Goal: Task Accomplishment & Management: Complete application form

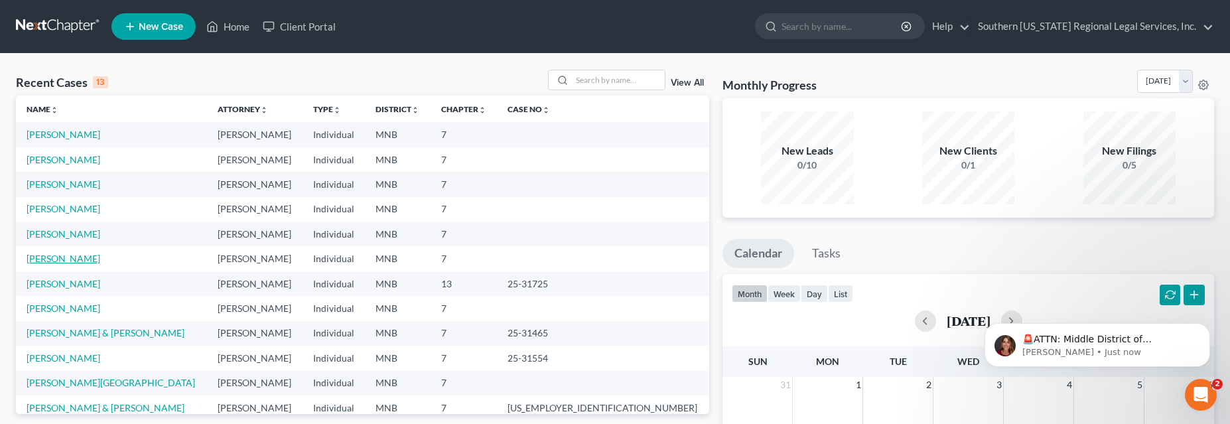
click at [58, 257] on link "[PERSON_NAME]" at bounding box center [64, 258] width 74 height 11
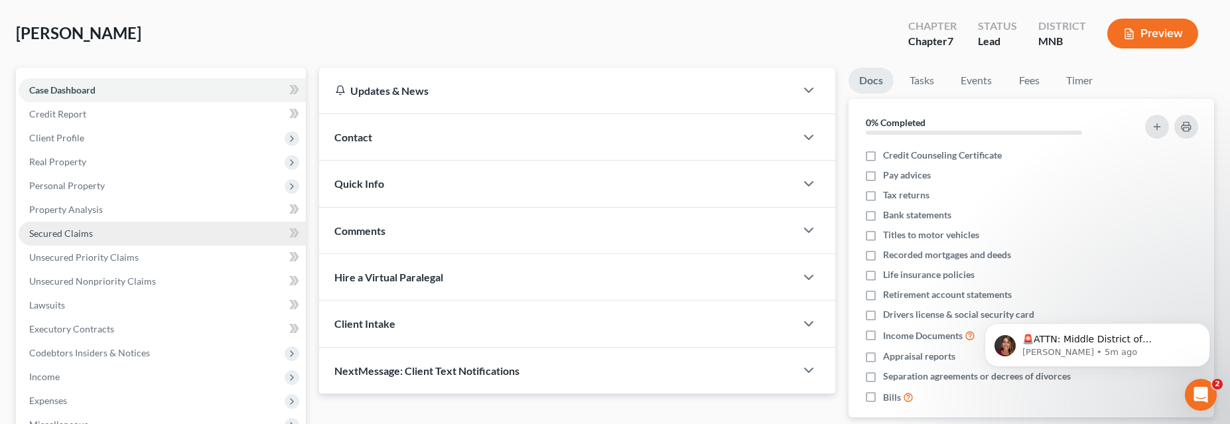
scroll to position [60, 0]
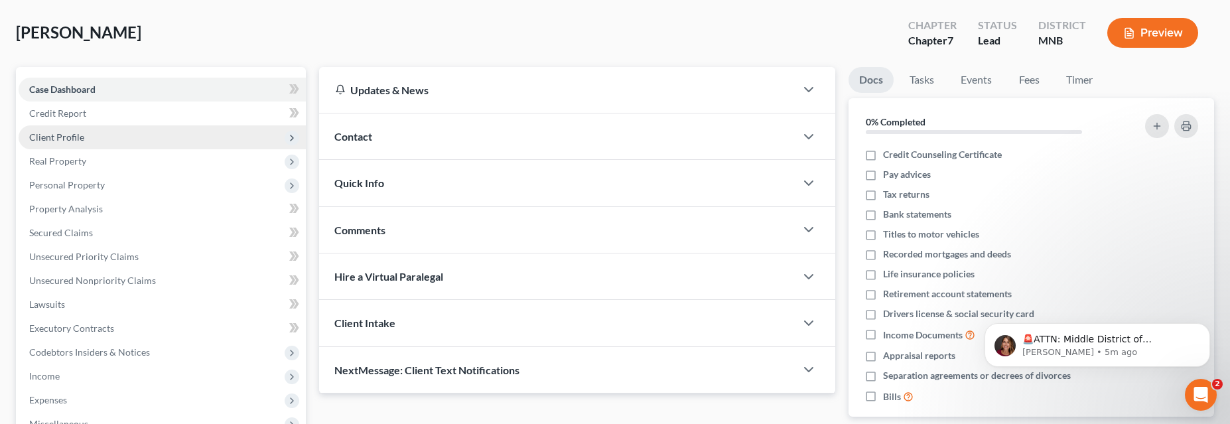
click at [48, 137] on span "Client Profile" at bounding box center [56, 136] width 55 height 11
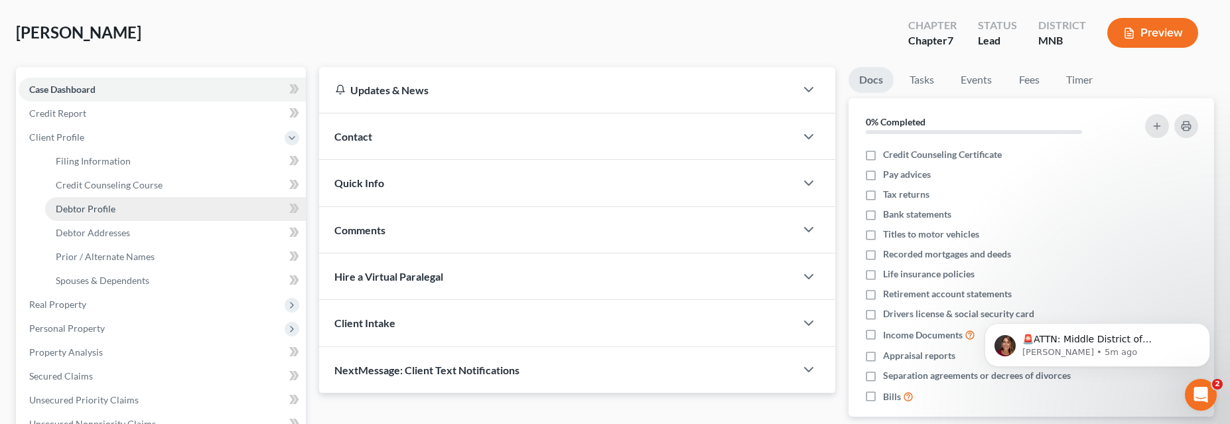
click at [86, 210] on span "Debtor Profile" at bounding box center [86, 208] width 60 height 11
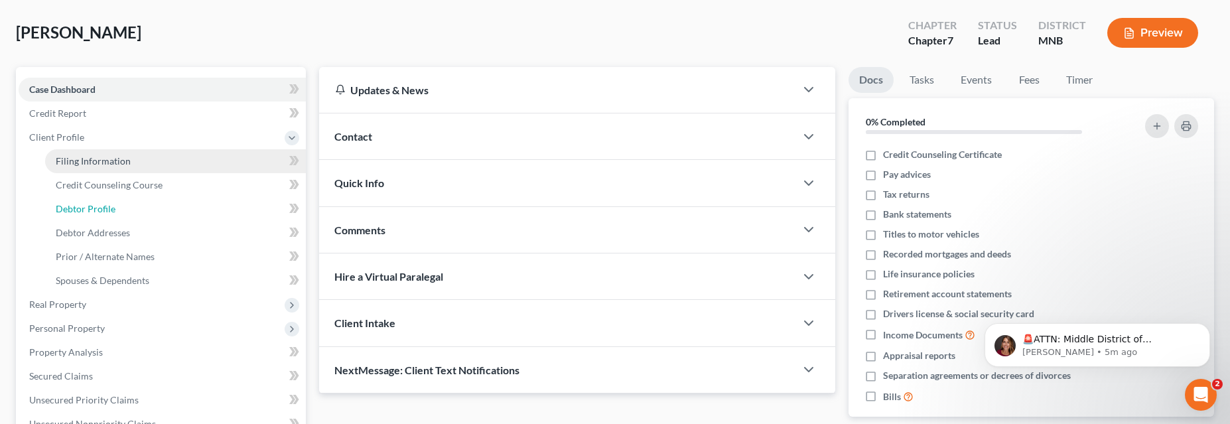
select select "0"
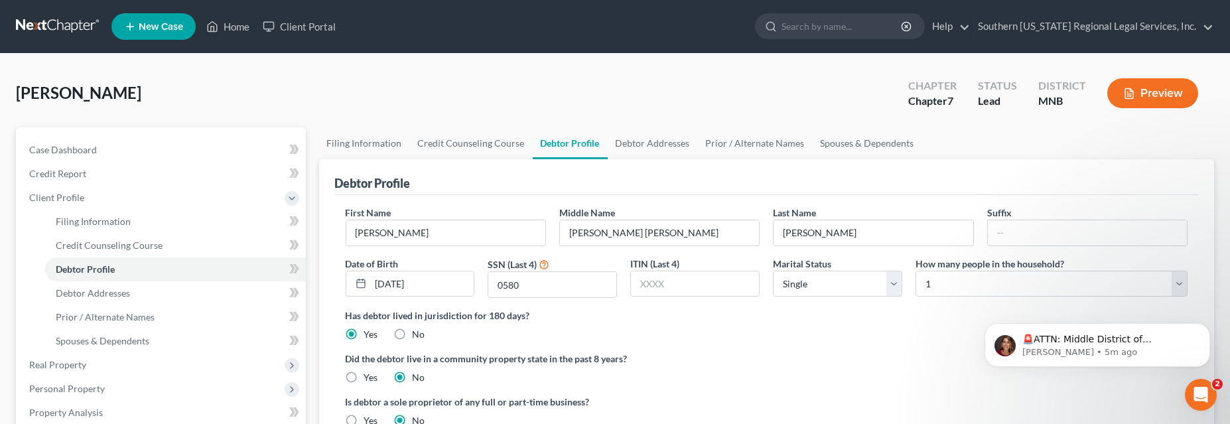
drag, startPoint x: 19, startPoint y: 8, endPoint x: 870, endPoint y: 354, distance: 918.4
click at [870, 354] on label "Did the debtor live in a community property state in the past 8 years?" at bounding box center [767, 359] width 843 height 14
click at [1208, 325] on icon "Dismiss notification" at bounding box center [1206, 326] width 5 height 5
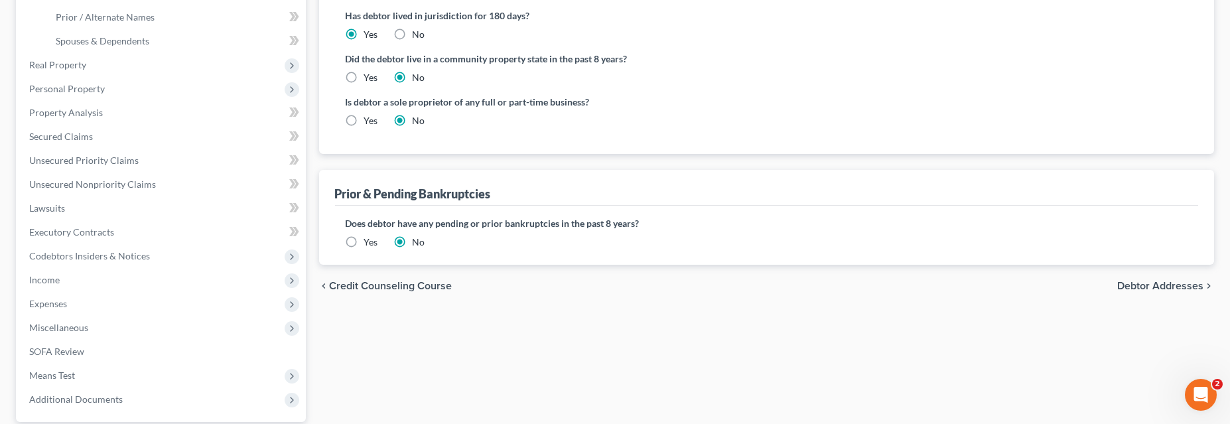
scroll to position [180, 0]
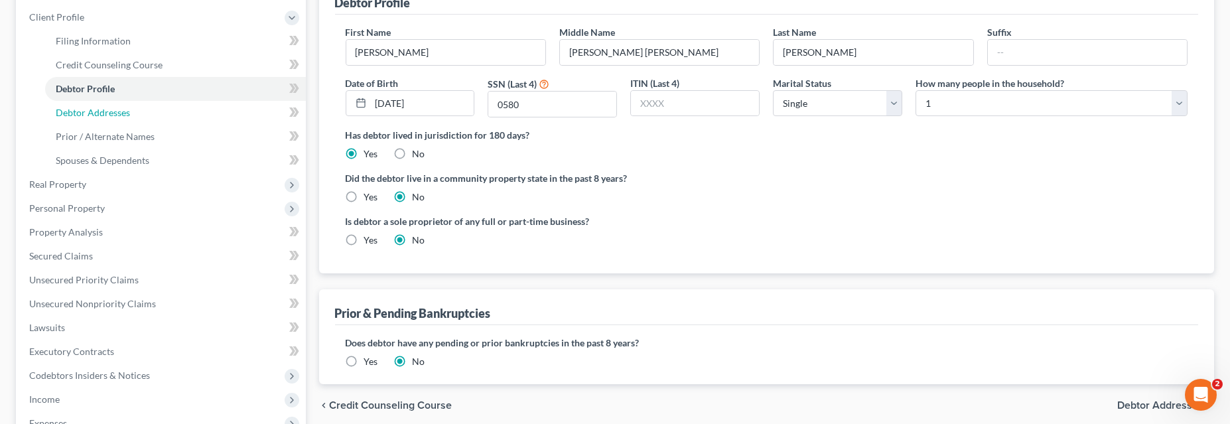
drag, startPoint x: 94, startPoint y: 113, endPoint x: 627, endPoint y: 202, distance: 540.8
click at [94, 113] on span "Debtor Addresses" at bounding box center [93, 112] width 74 height 11
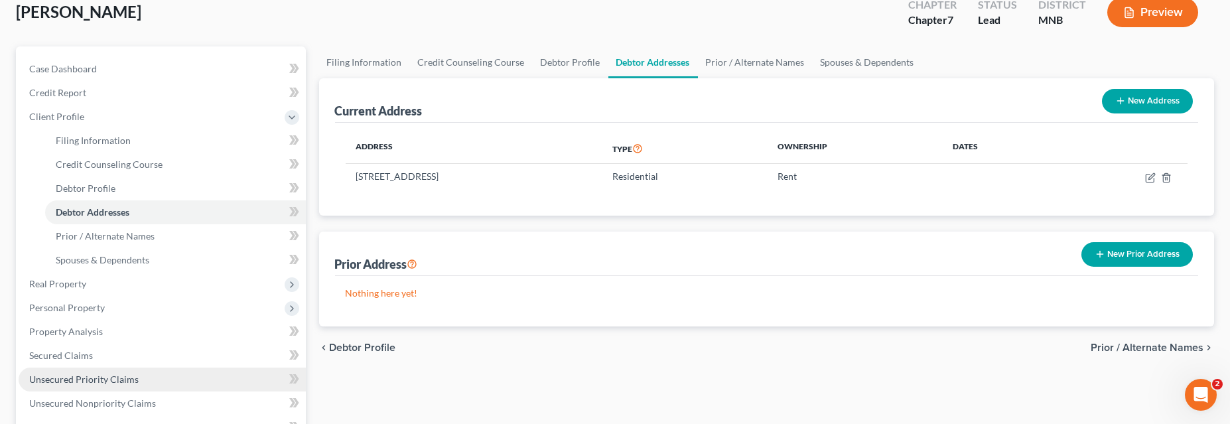
scroll to position [60, 0]
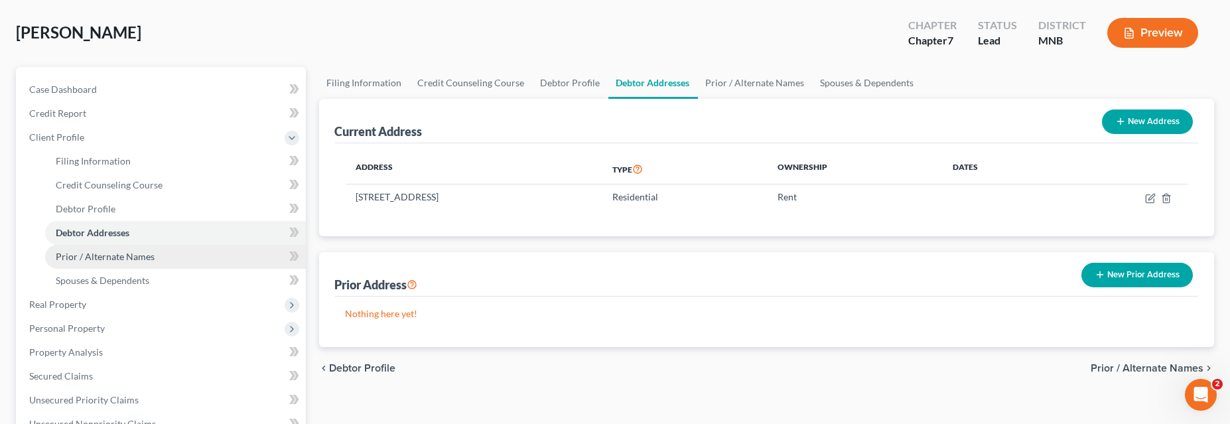
click at [102, 256] on span "Prior / Alternate Names" at bounding box center [105, 256] width 99 height 11
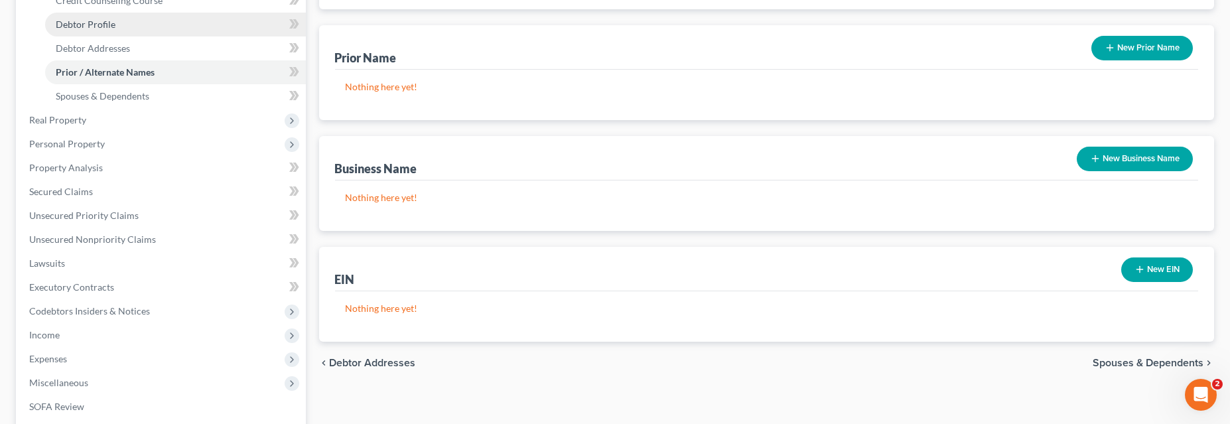
scroll to position [120, 0]
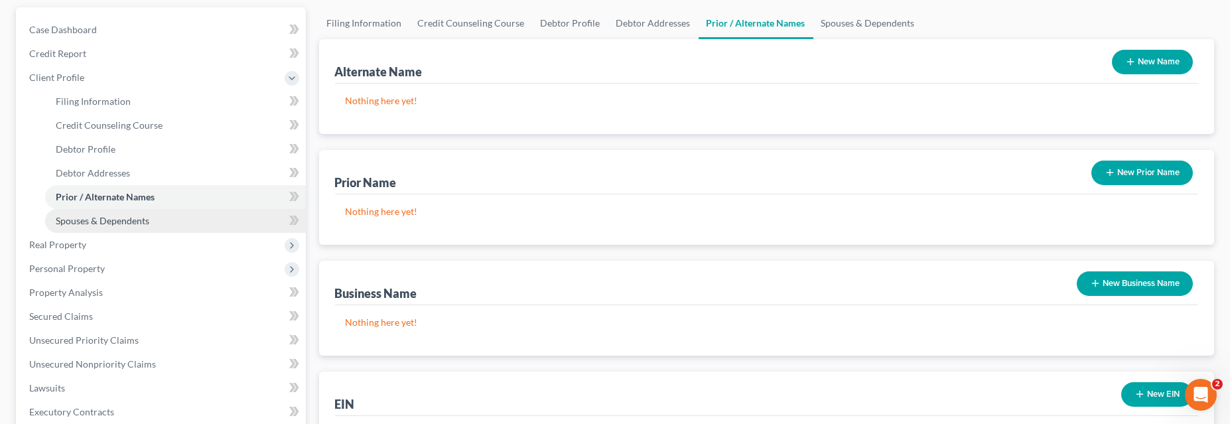
click at [115, 218] on span "Spouses & Dependents" at bounding box center [103, 220] width 94 height 11
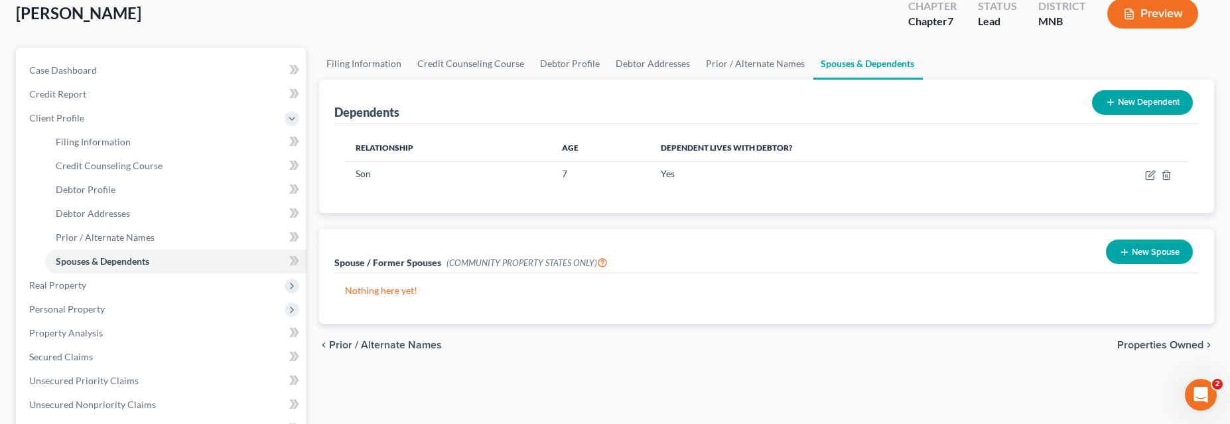
scroll to position [120, 0]
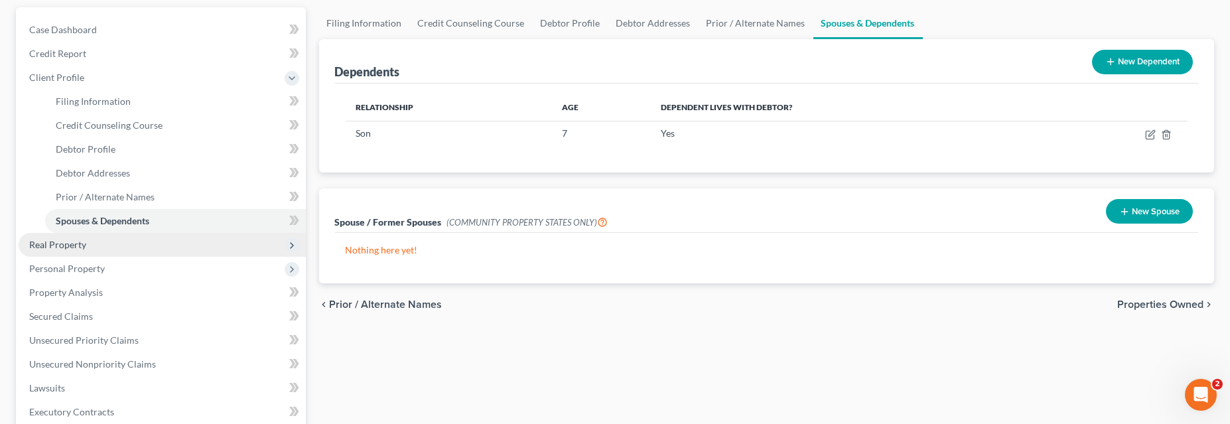
click at [56, 243] on span "Real Property" at bounding box center [57, 244] width 57 height 11
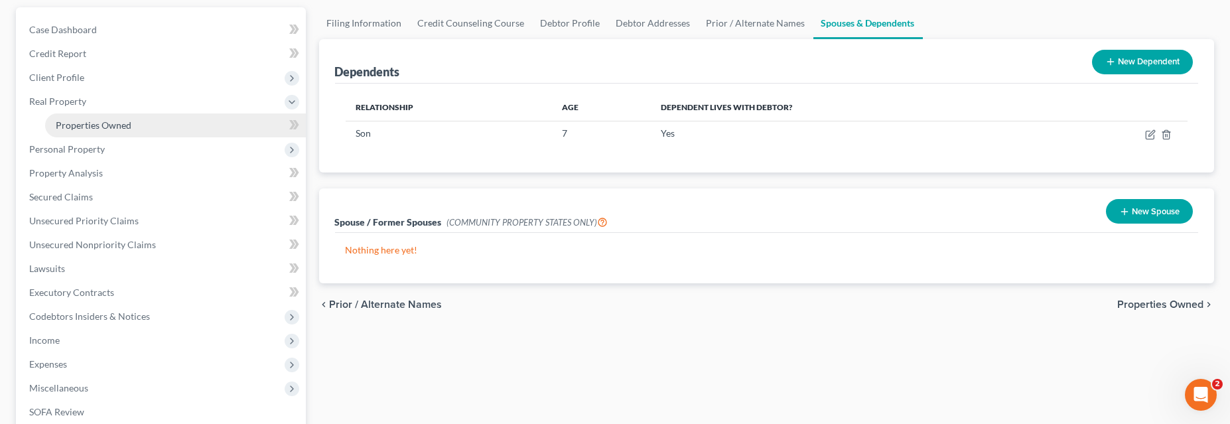
click at [76, 117] on link "Properties Owned" at bounding box center [175, 125] width 261 height 24
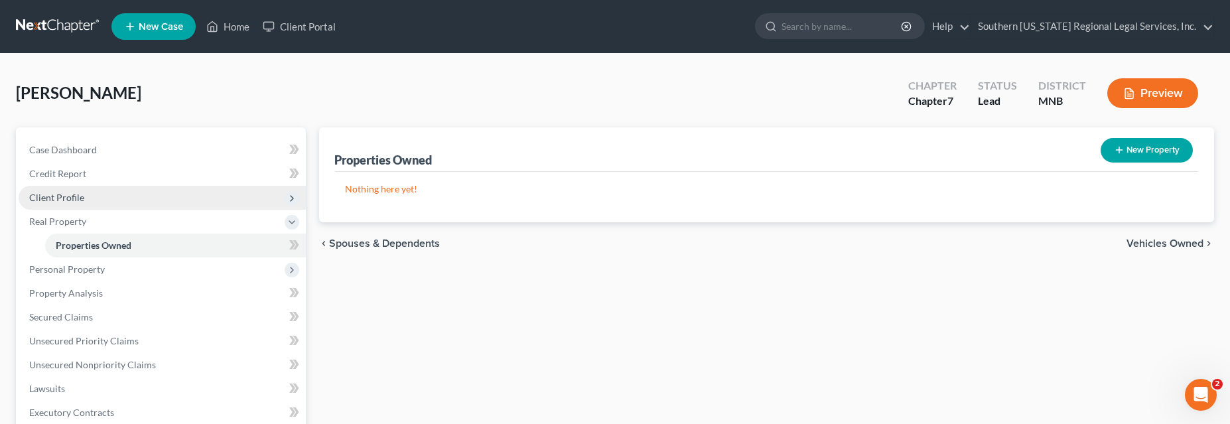
scroll to position [120, 0]
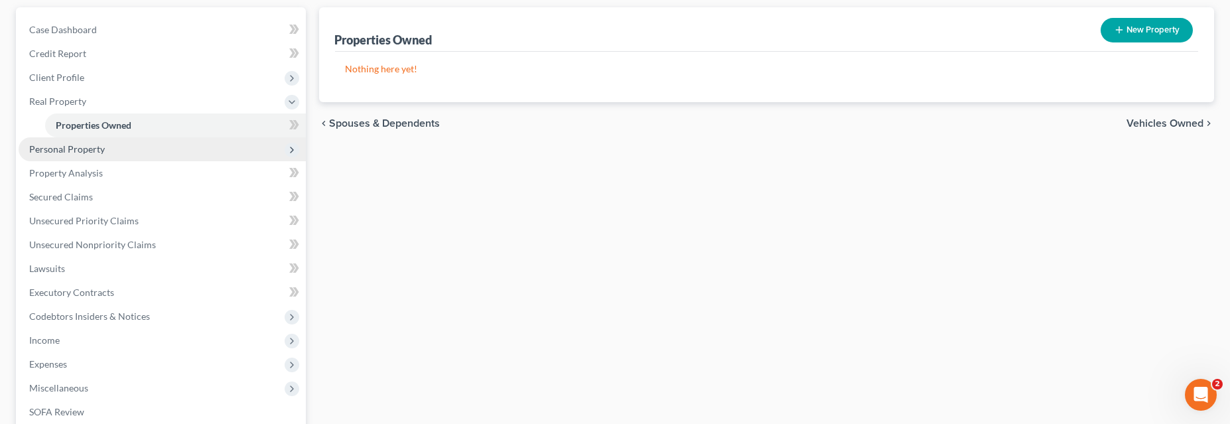
click at [65, 149] on span "Personal Property" at bounding box center [67, 148] width 76 height 11
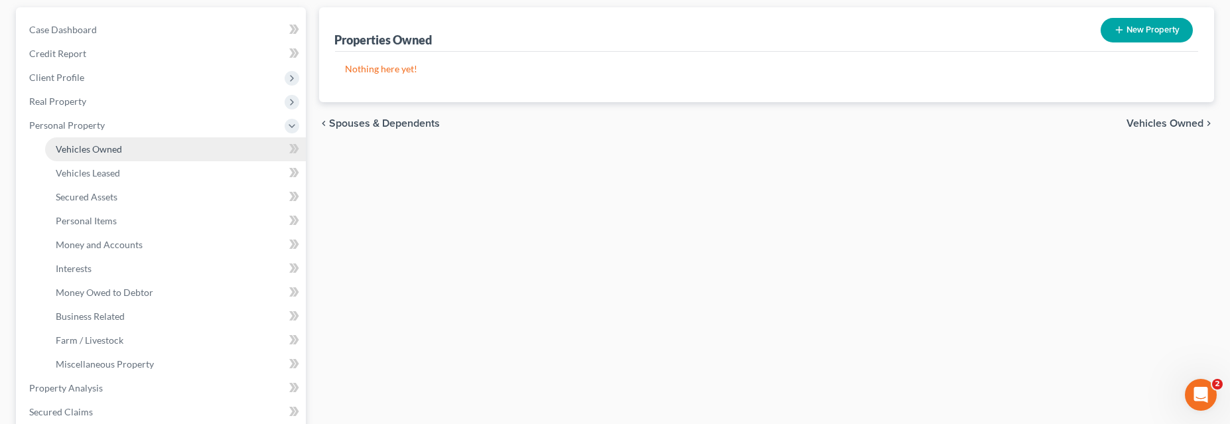
click at [92, 147] on span "Vehicles Owned" at bounding box center [89, 148] width 66 height 11
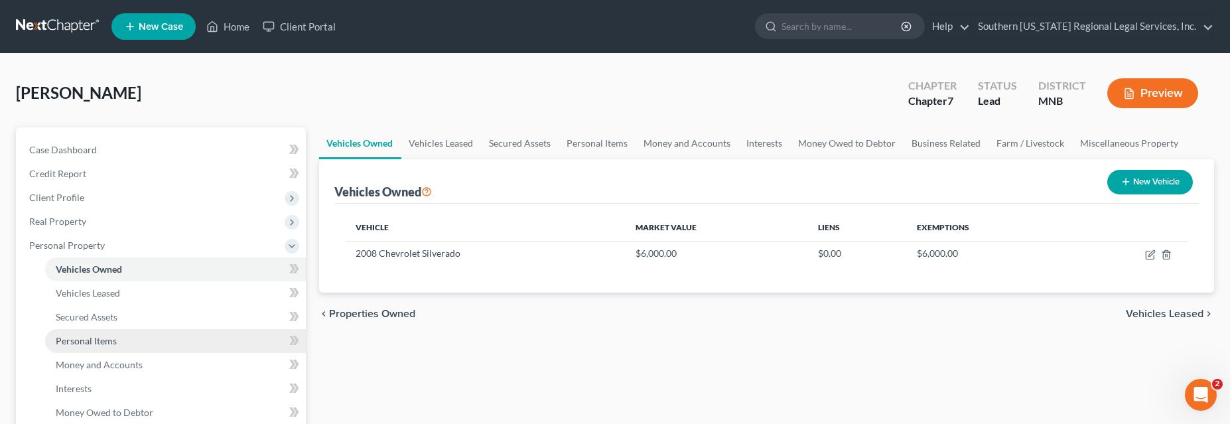
click at [100, 342] on span "Personal Items" at bounding box center [86, 340] width 61 height 11
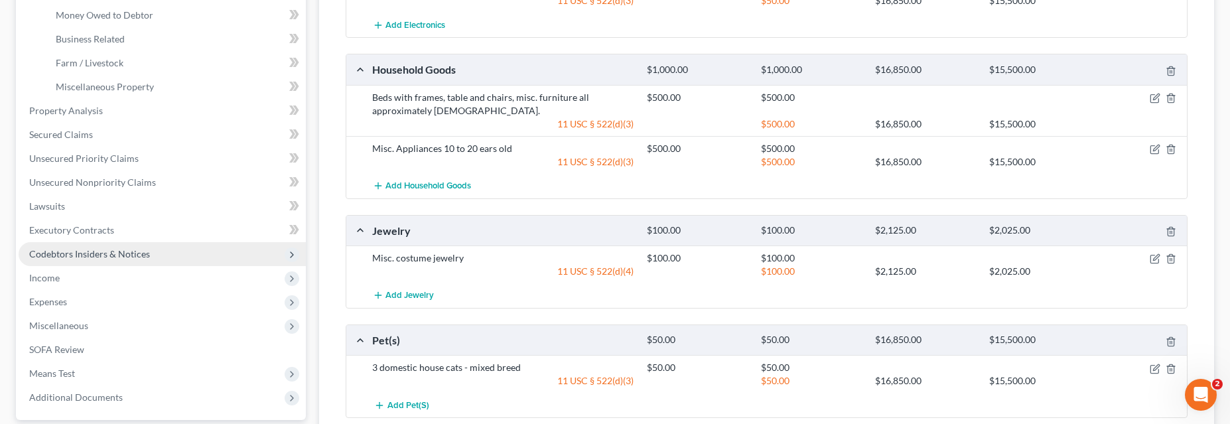
scroll to position [518, 0]
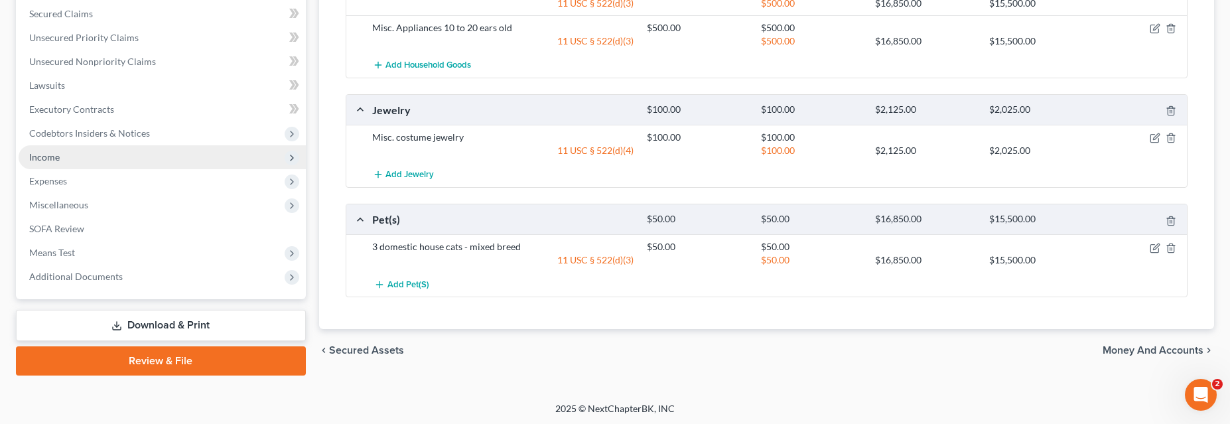
click at [53, 157] on span "Income" at bounding box center [44, 156] width 31 height 11
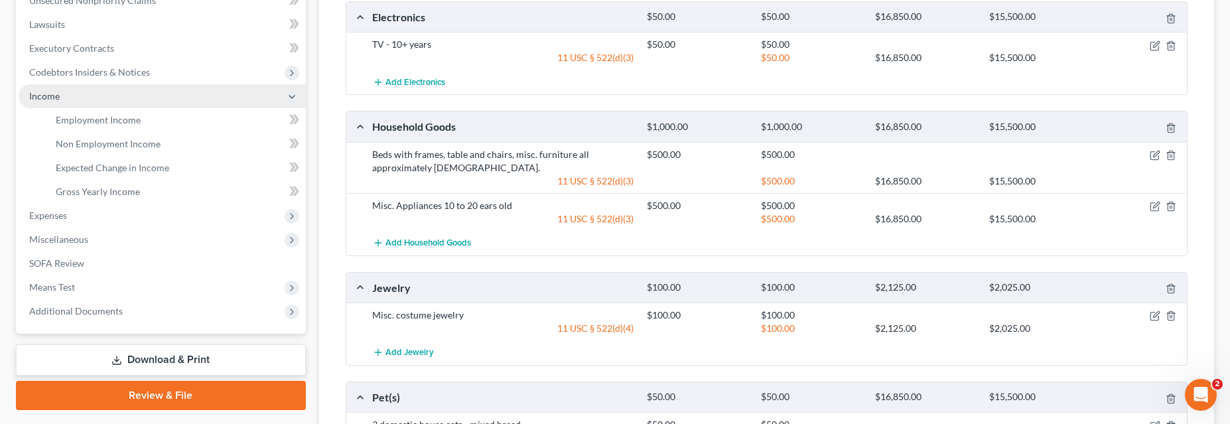
scroll to position [279, 0]
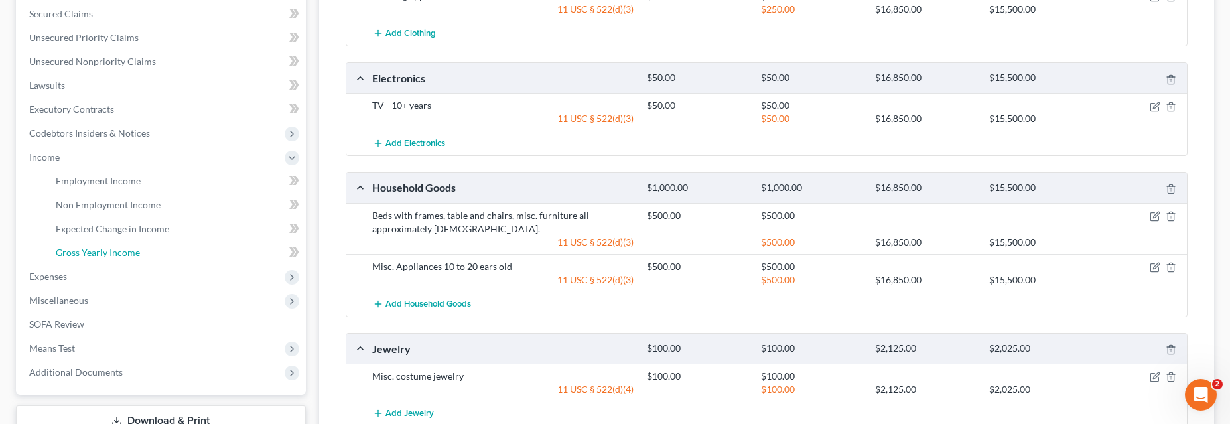
drag, startPoint x: 114, startPoint y: 252, endPoint x: 582, endPoint y: 257, distance: 467.8
click at [115, 252] on span "Gross Yearly Income" at bounding box center [98, 252] width 84 height 11
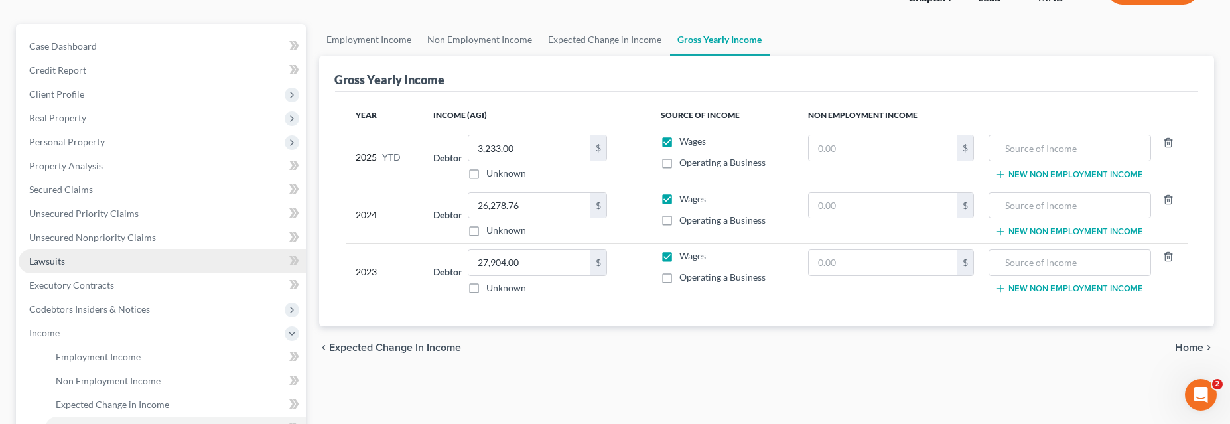
scroll to position [120, 0]
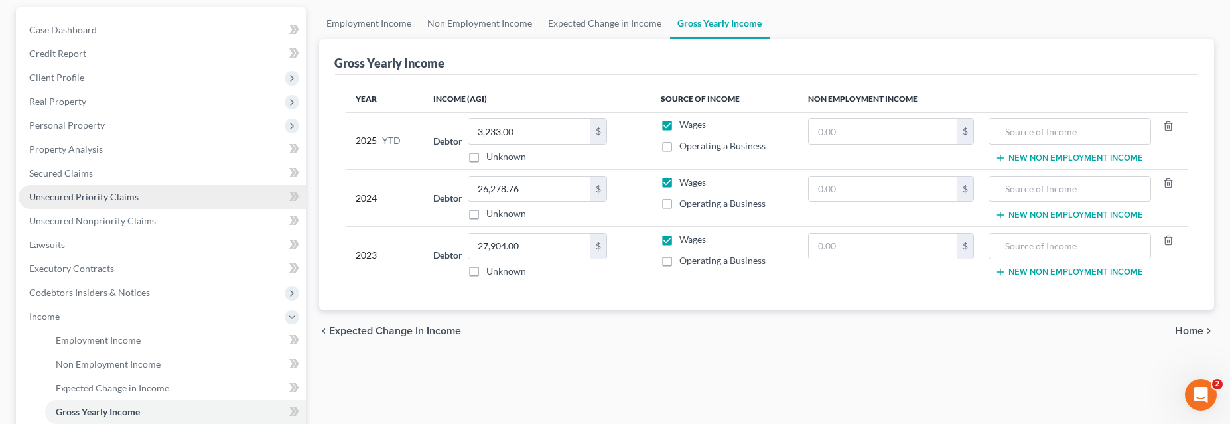
drag, startPoint x: 102, startPoint y: 191, endPoint x: 109, endPoint y: 194, distance: 7.1
click at [102, 192] on span "Unsecured Priority Claims" at bounding box center [83, 196] width 109 height 11
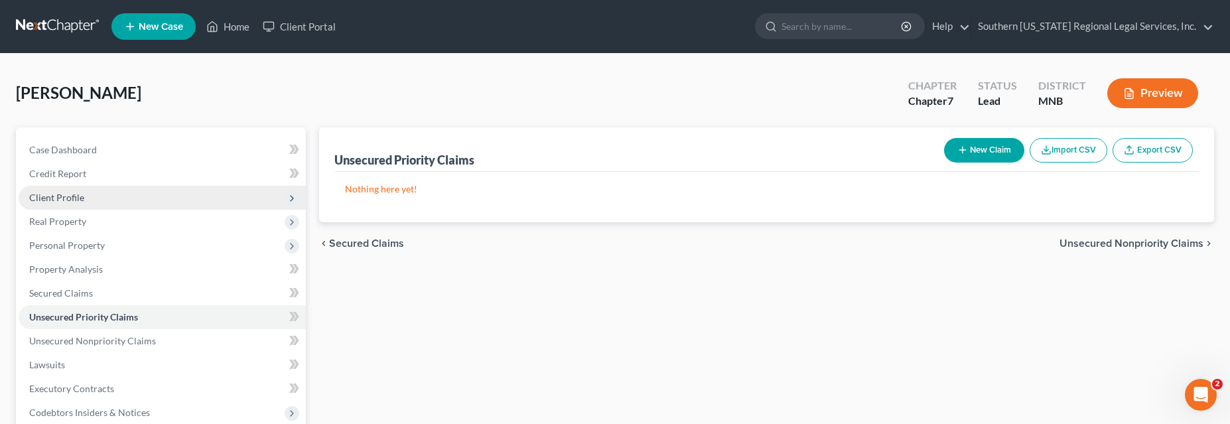
click at [65, 199] on span "Client Profile" at bounding box center [56, 197] width 55 height 11
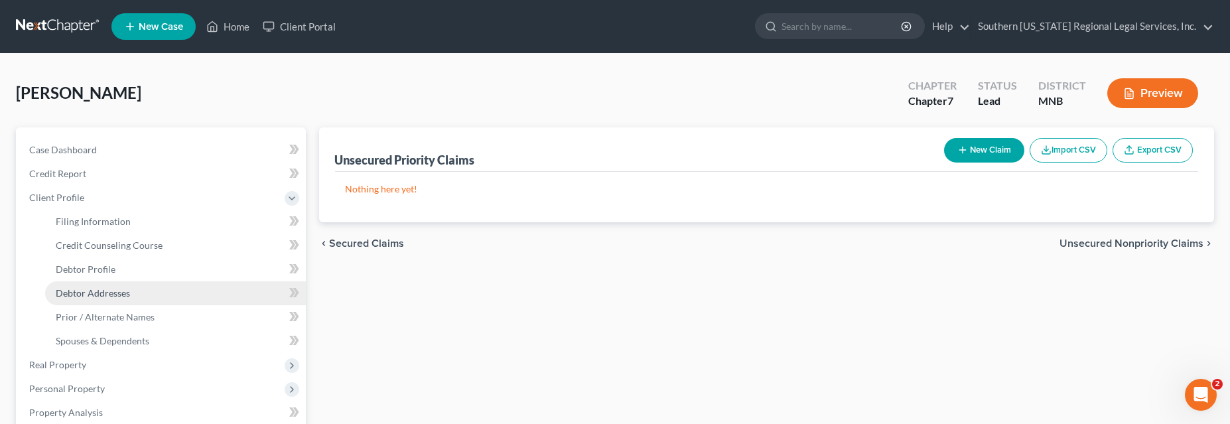
click at [102, 296] on span "Debtor Addresses" at bounding box center [93, 292] width 74 height 11
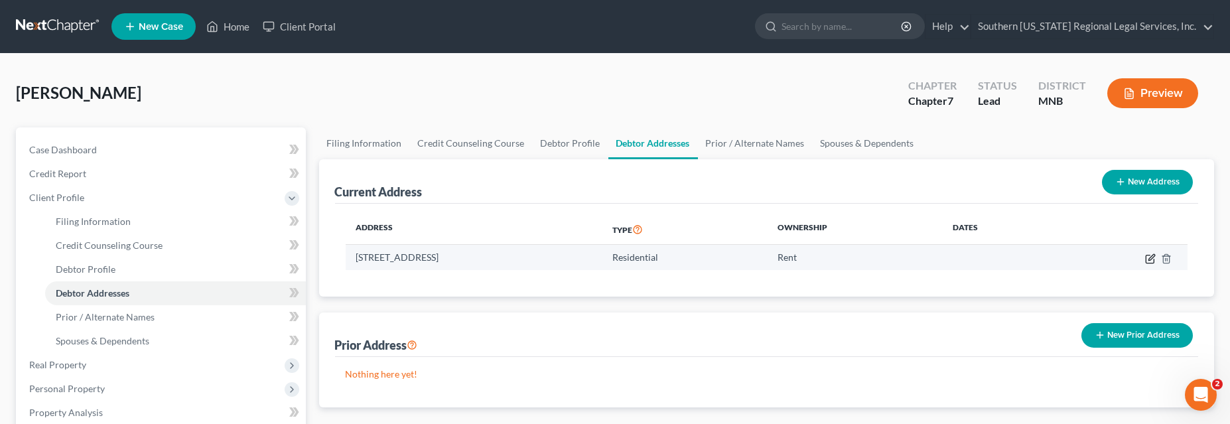
click at [1151, 260] on icon "button" at bounding box center [1150, 258] width 11 height 11
select select "24"
select select "0"
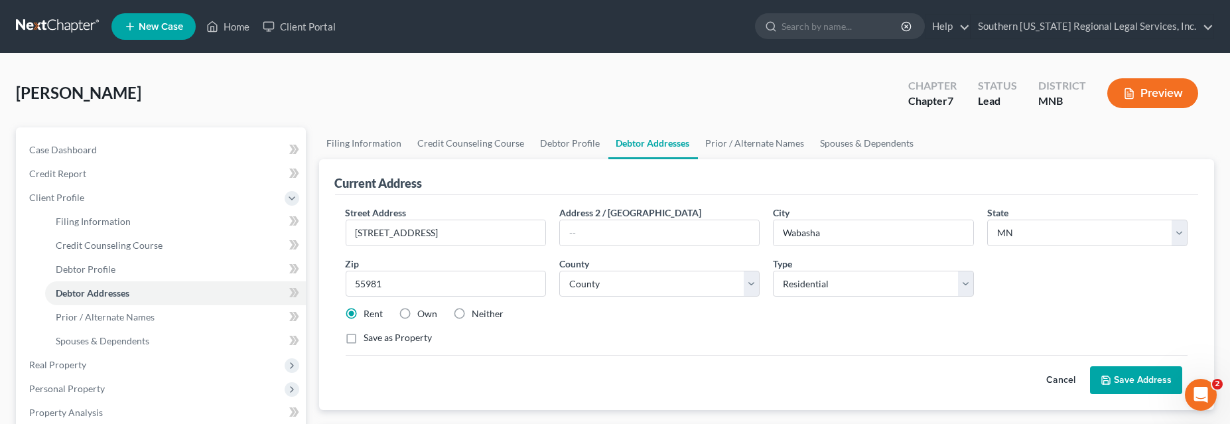
click at [418, 316] on label "Own" at bounding box center [428, 313] width 20 height 13
click at [423, 316] on input "Own" at bounding box center [427, 311] width 9 height 9
radio input "true"
click at [1124, 382] on button "Save Address" at bounding box center [1136, 380] width 92 height 28
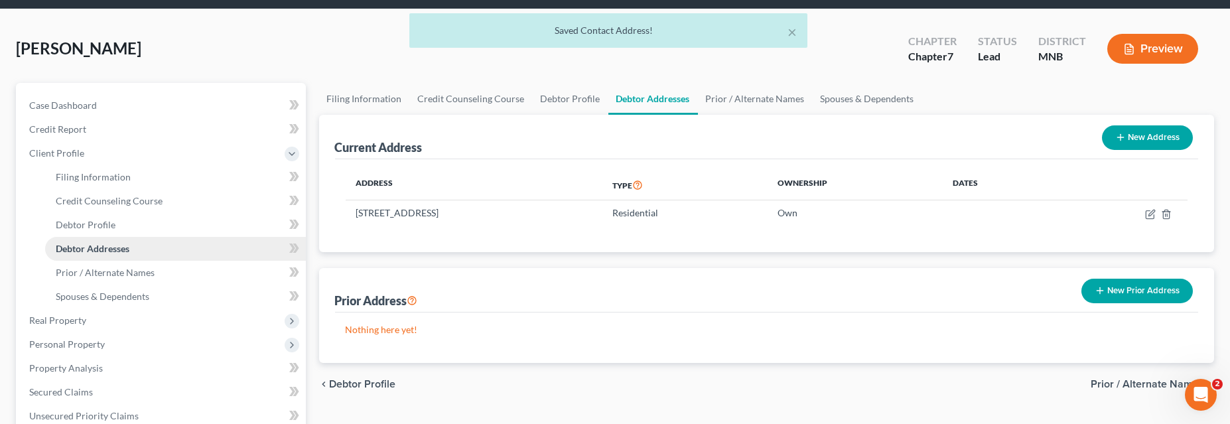
scroll to position [120, 0]
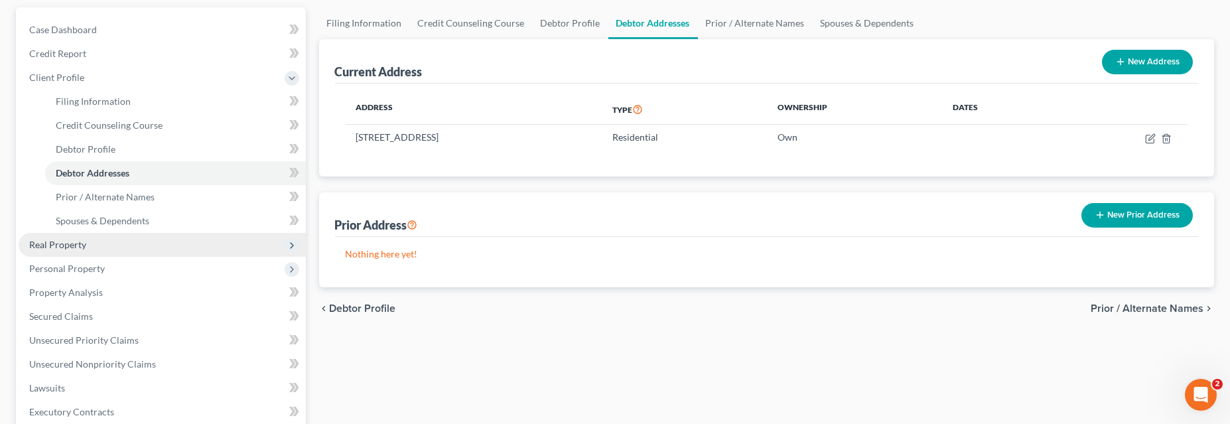
click at [66, 241] on span "Real Property" at bounding box center [57, 244] width 57 height 11
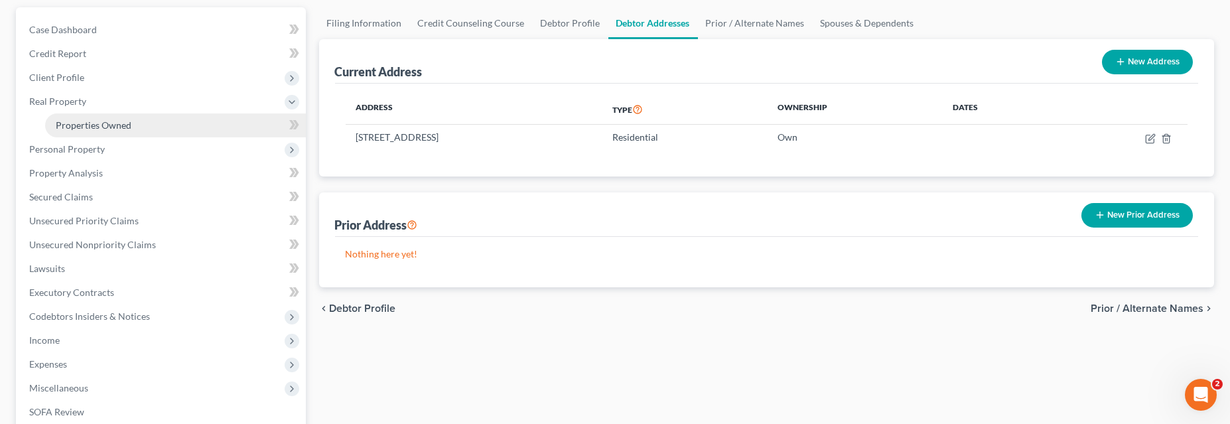
click at [92, 121] on span "Properties Owned" at bounding box center [94, 124] width 76 height 11
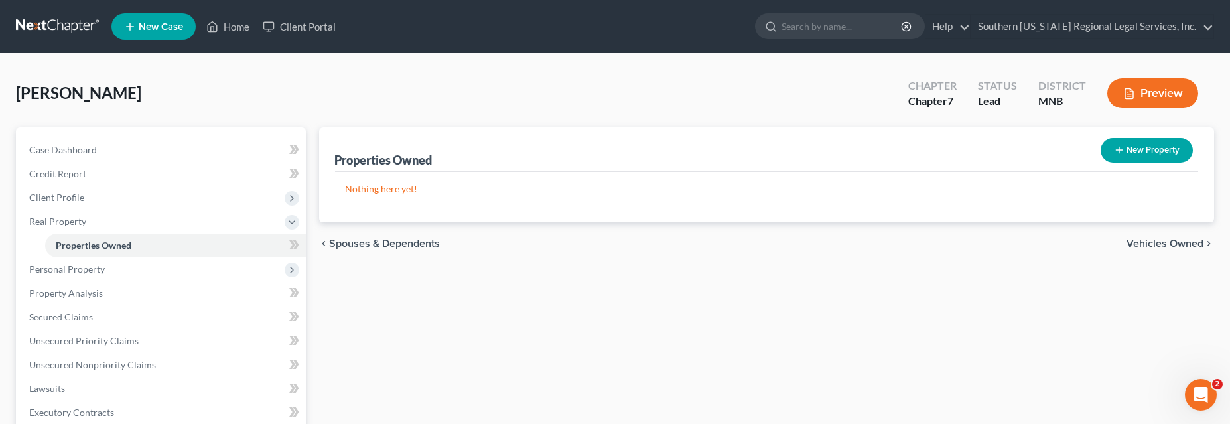
click at [1152, 149] on button "New Property" at bounding box center [1147, 150] width 92 height 25
select select "24"
select select "78"
select select "0"
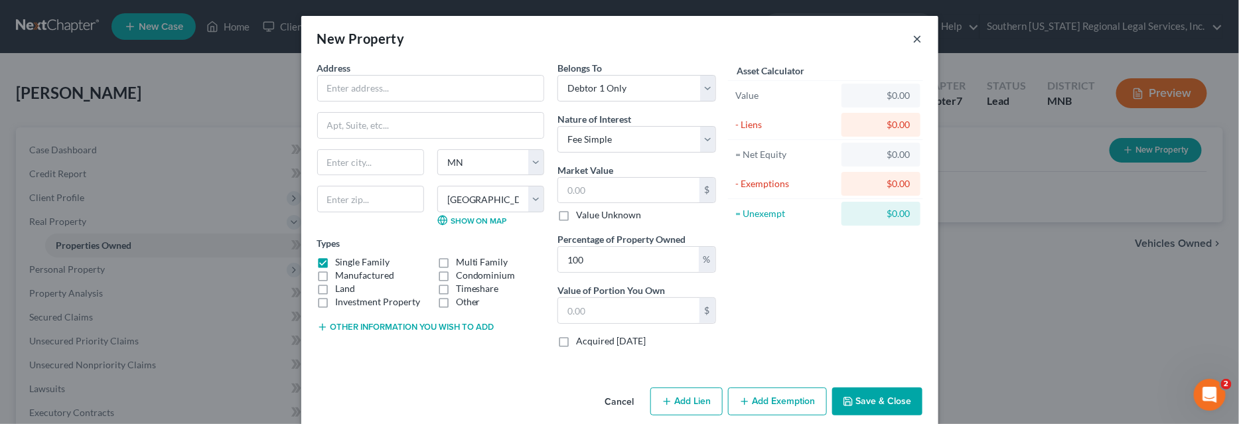
click at [913, 40] on button "×" at bounding box center [917, 39] width 9 height 16
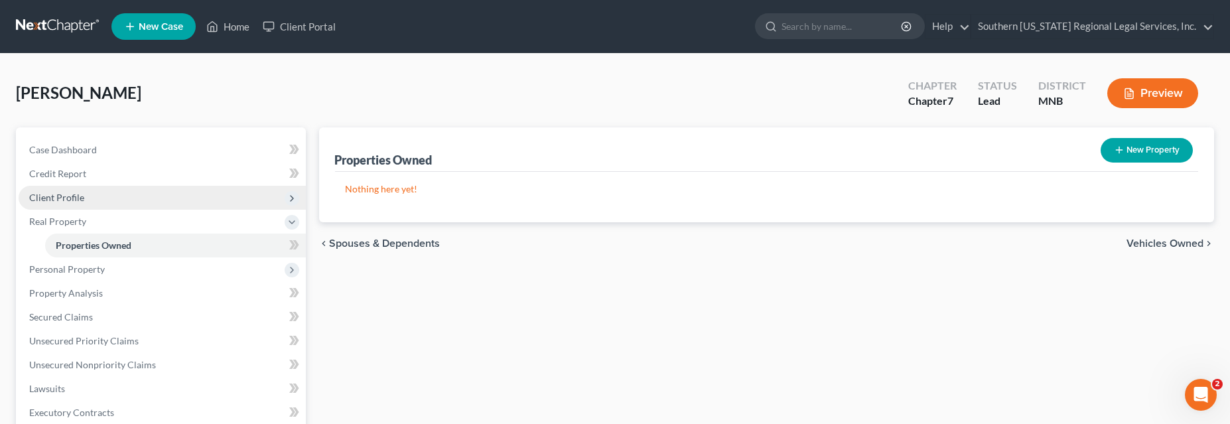
click at [67, 197] on span "Client Profile" at bounding box center [56, 197] width 55 height 11
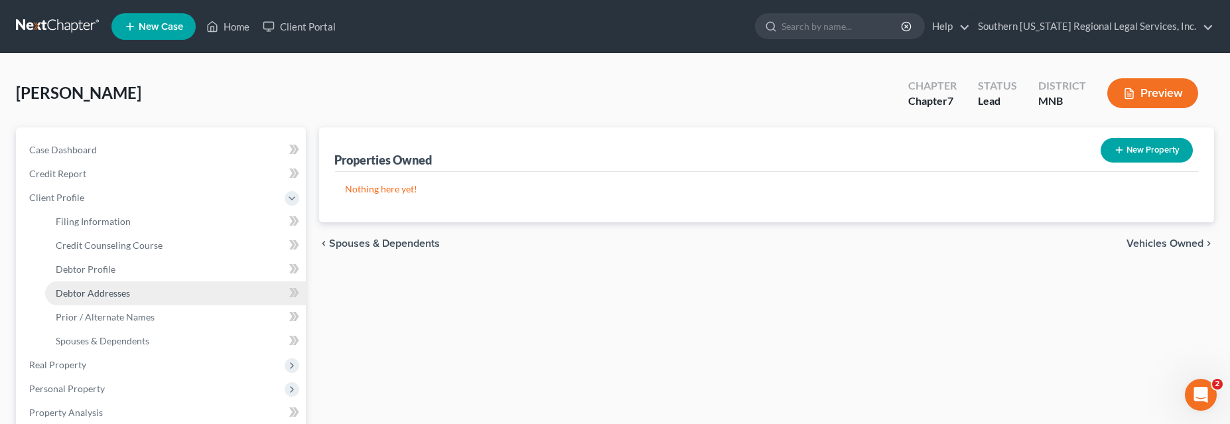
click at [90, 292] on span "Debtor Addresses" at bounding box center [93, 292] width 74 height 11
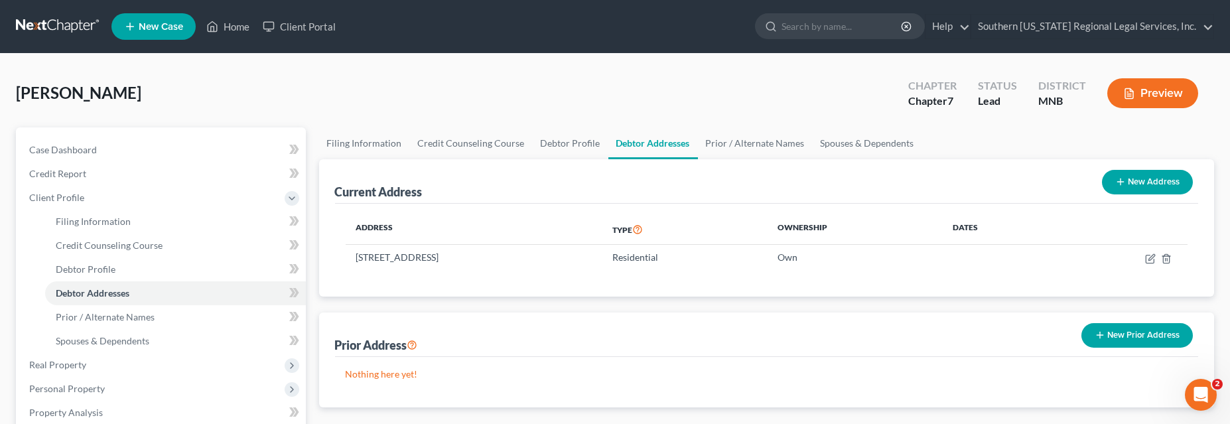
click at [457, 278] on div "Address Type Ownership Dates [STREET_ADDRESS] Residential Own" at bounding box center [767, 250] width 864 height 93
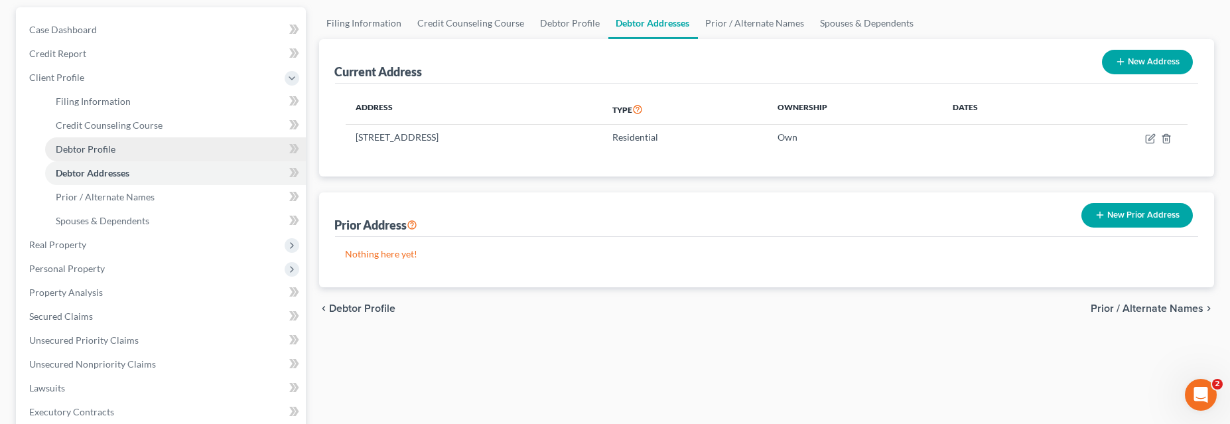
scroll to position [180, 0]
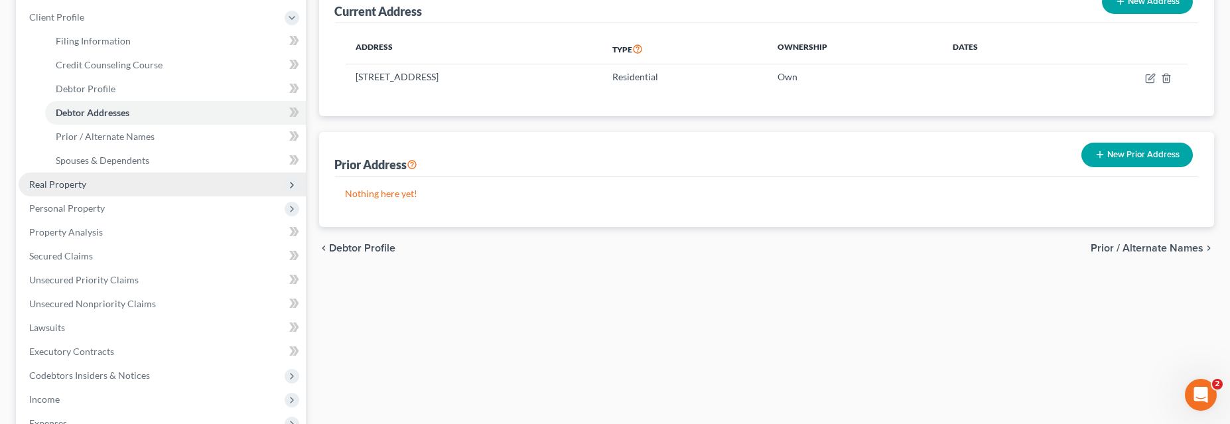
click at [78, 184] on span "Real Property" at bounding box center [57, 183] width 57 height 11
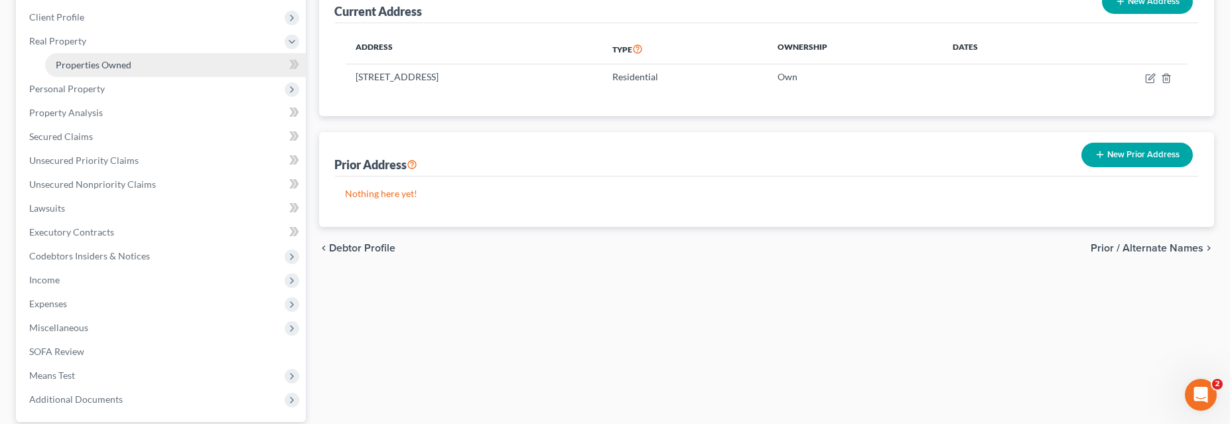
click at [102, 64] on span "Properties Owned" at bounding box center [94, 64] width 76 height 11
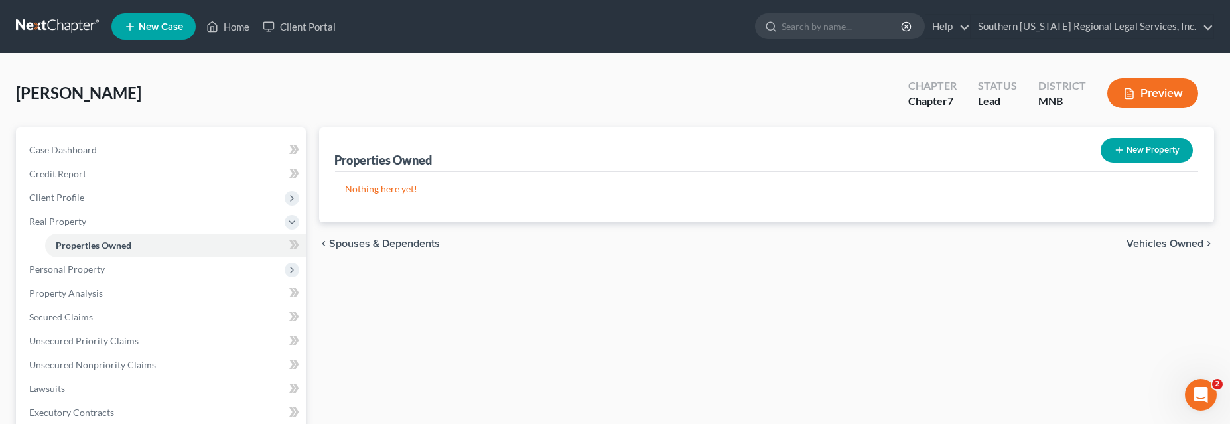
click at [1160, 147] on button "New Property" at bounding box center [1147, 150] width 92 height 25
select select "24"
select select "78"
select select "0"
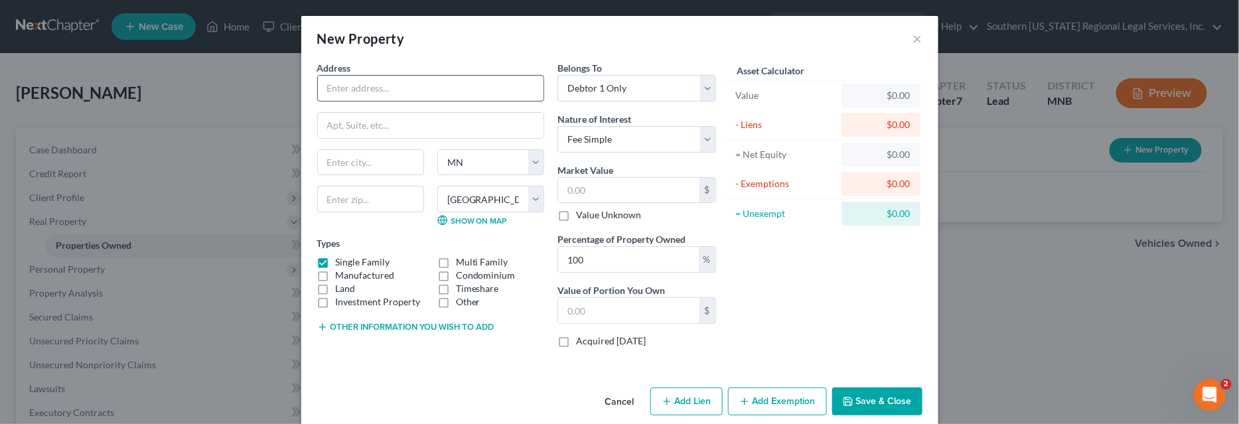
click at [344, 90] on input "text" at bounding box center [431, 88] width 226 height 25
type input "[STREET_ADDRESS]"
click at [364, 163] on input "text" at bounding box center [370, 162] width 105 height 25
drag, startPoint x: 363, startPoint y: 159, endPoint x: 244, endPoint y: 155, distance: 118.8
click at [259, 155] on div "New Property × Address * [GEOGRAPHIC_DATA] [GEOGRAPHIC_DATA] [US_STATE][GEOGRAP…" at bounding box center [619, 212] width 1239 height 424
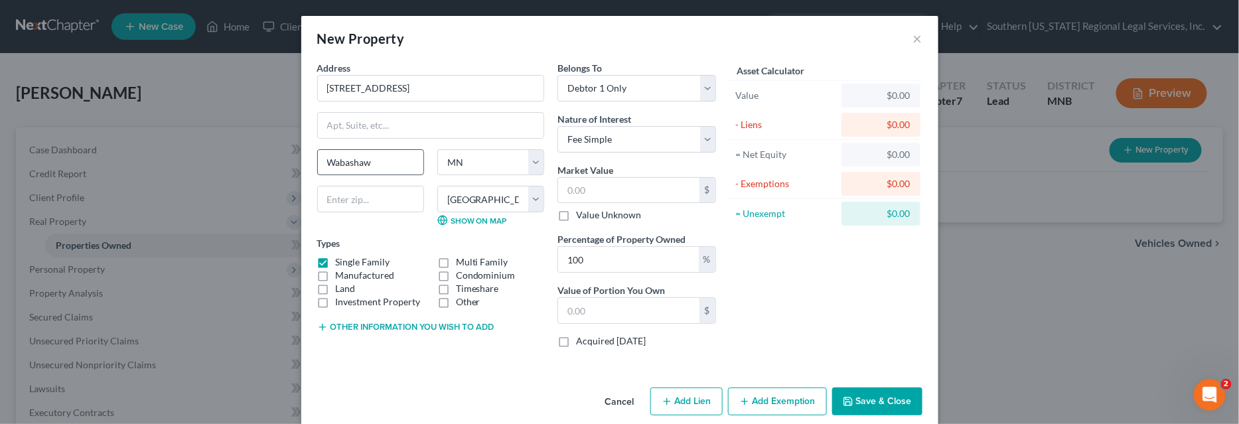
click at [389, 160] on input "Wabashaw" at bounding box center [370, 162] width 105 height 25
type input "Wabasha"
click at [347, 200] on input "text" at bounding box center [370, 199] width 107 height 27
type input "55981"
click at [668, 402] on icon "button" at bounding box center [667, 401] width 11 height 11
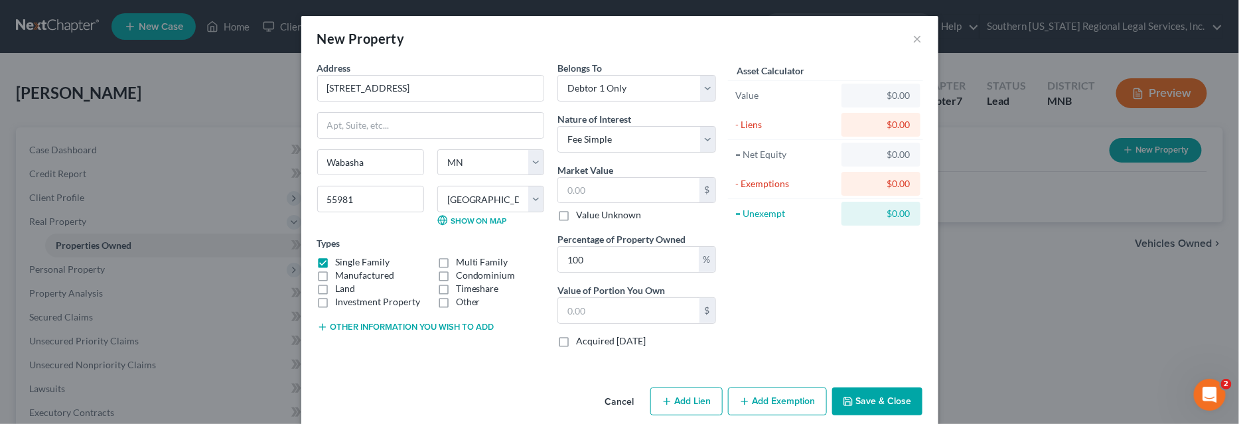
select select "0"
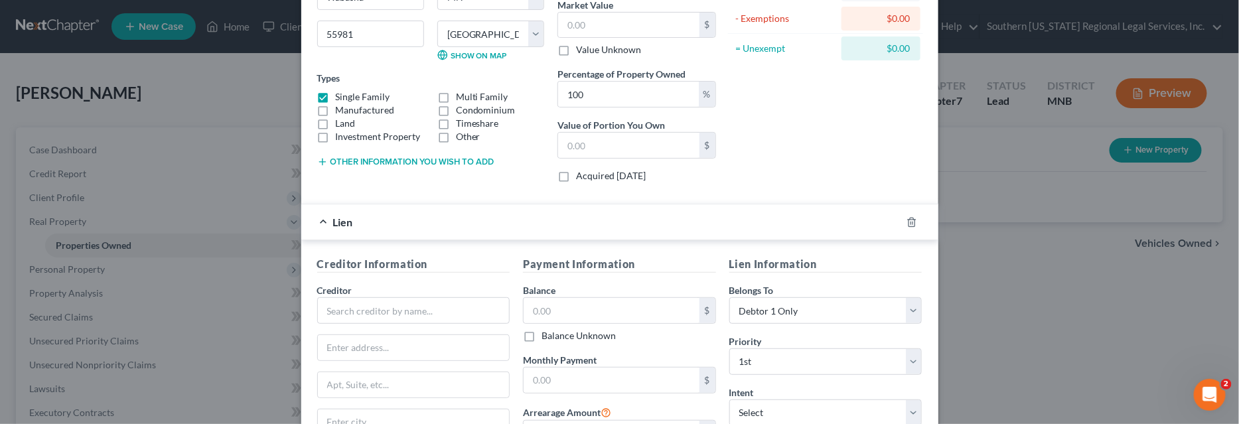
scroll to position [180, 0]
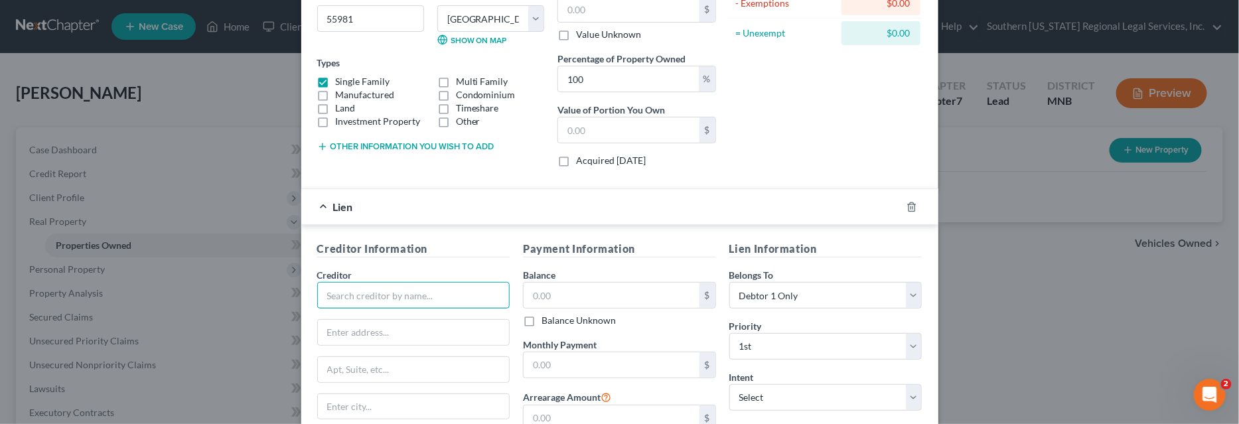
click at [368, 284] on input "text" at bounding box center [413, 295] width 193 height 27
type input "US Bank Home Mortgage"
type input "[STREET_ADDRESS]"
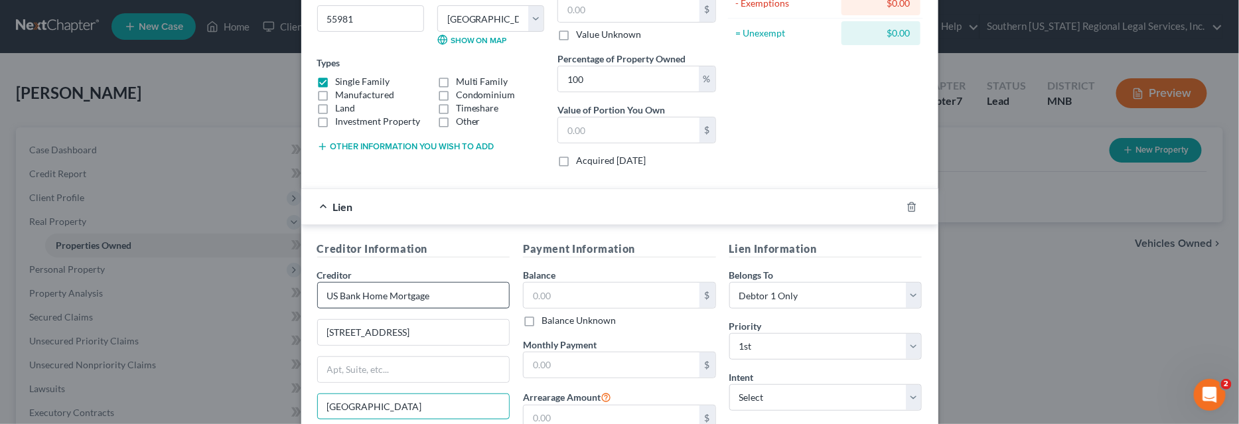
type input "[GEOGRAPHIC_DATA]"
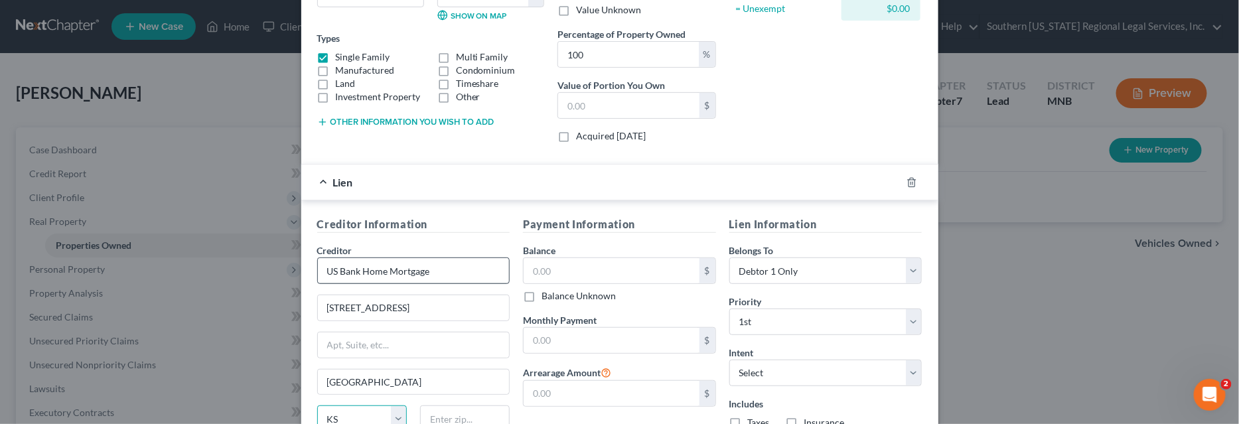
select select "18"
type input "42301"
click at [553, 267] on input "text" at bounding box center [612, 270] width 176 height 25
type input "189,688"
click at [565, 332] on input "text" at bounding box center [612, 340] width 176 height 25
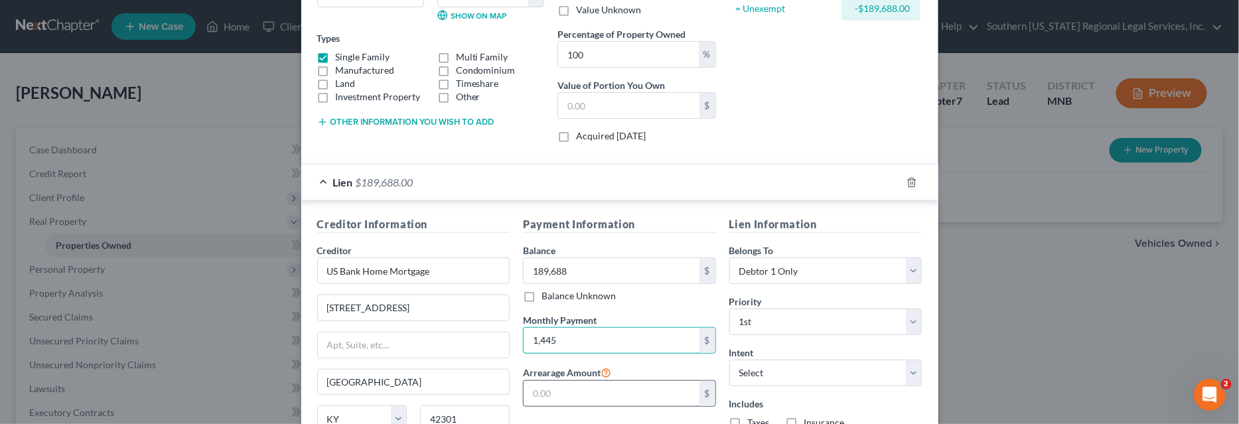
type input "1,445"
drag, startPoint x: 536, startPoint y: 382, endPoint x: 551, endPoint y: 379, distance: 15.0
click at [536, 382] on input "text" at bounding box center [612, 393] width 176 height 25
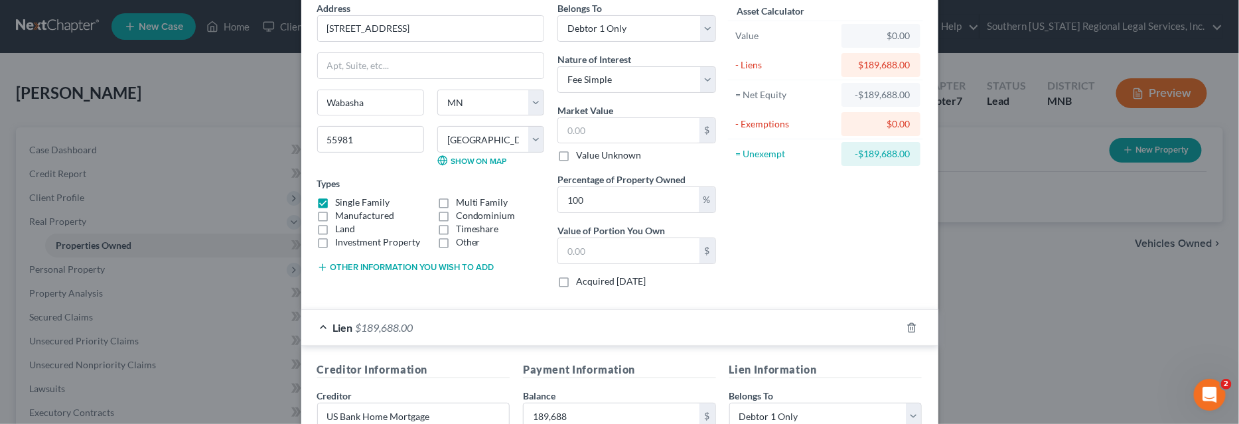
scroll to position [22, 0]
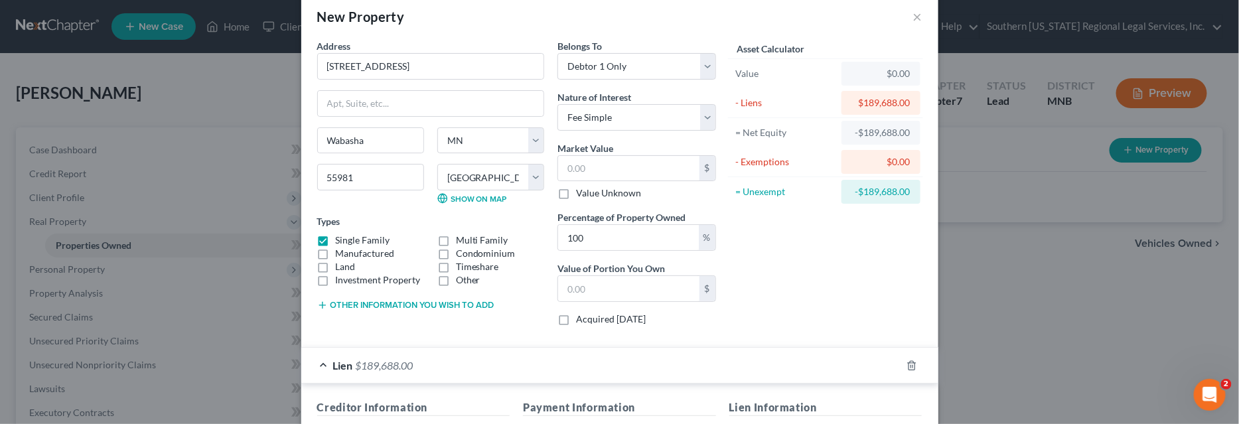
type input "11,664"
click at [589, 169] on input "text" at bounding box center [628, 168] width 141 height 25
click at [585, 165] on input "text" at bounding box center [628, 168] width 141 height 25
type input "2"
type input "2.00"
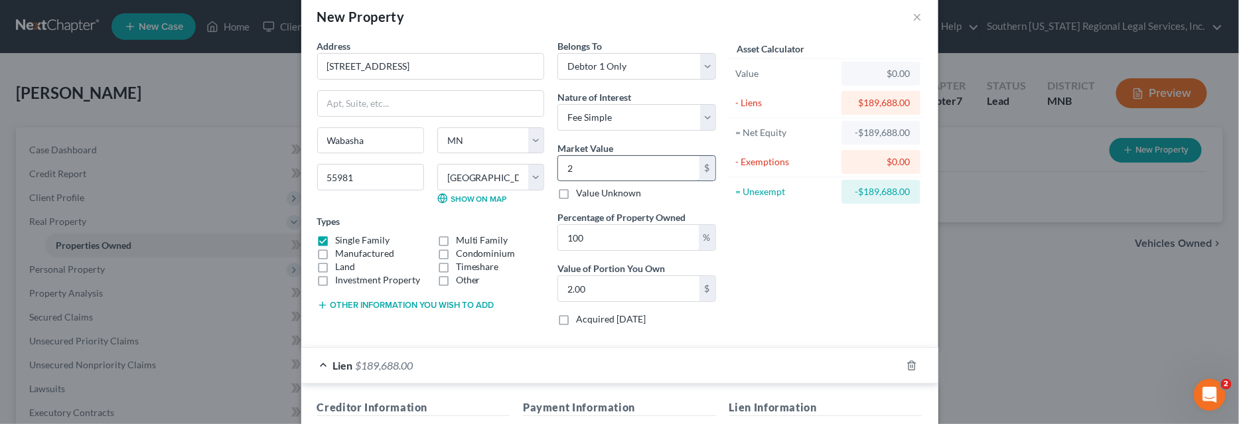
type input "22"
type input "22.00"
type input "224"
type input "224.00"
type input "224.2"
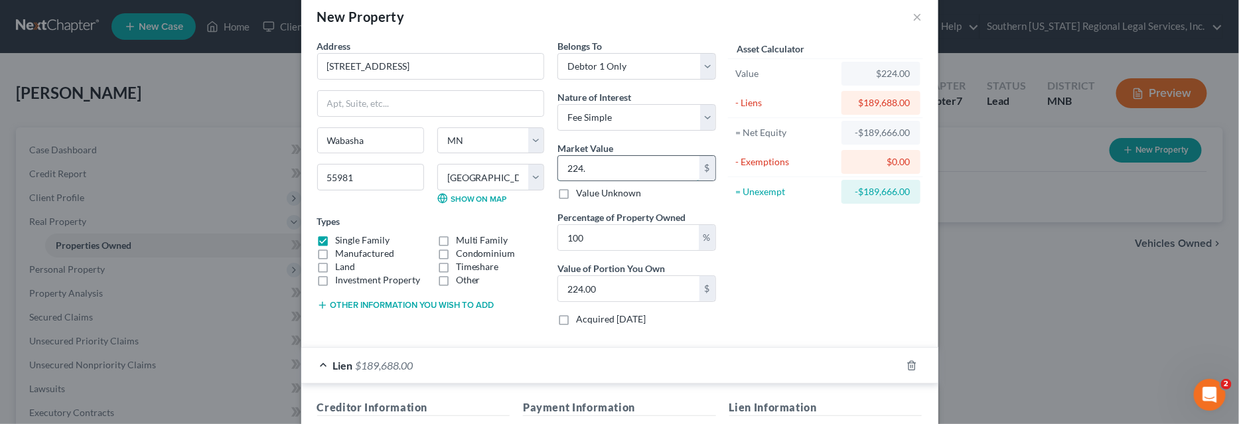
type input "224.20"
type input "224."
type input "224.00"
type input "2242"
type input "2,242.00"
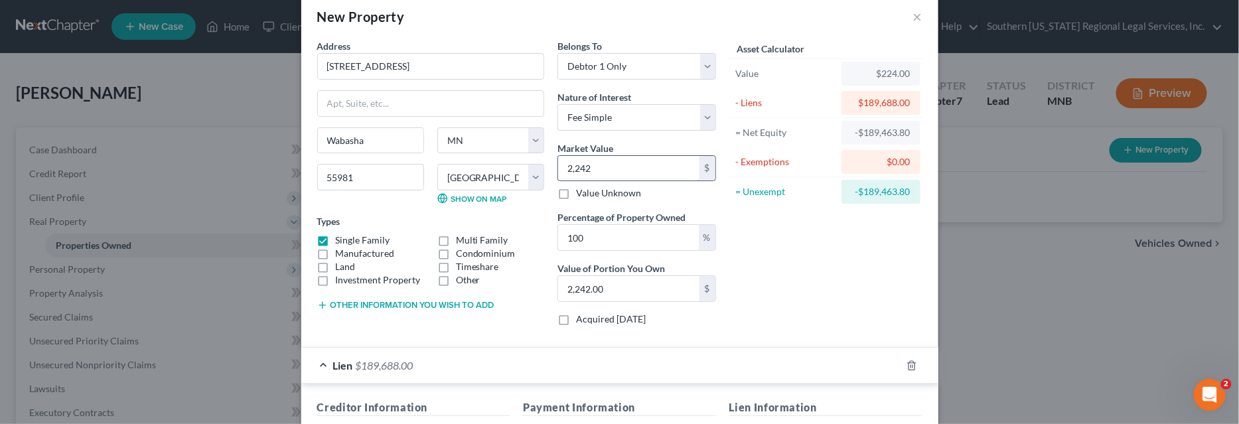
type input "2,2420"
type input "22,420.00"
type input "22,4200"
type input "224,200.00"
click at [803, 242] on div "Asset Calculator Value $224,200.00 - Liens $189,688.00 = Net Equity -$187,446.0…" at bounding box center [826, 187] width 206 height 297
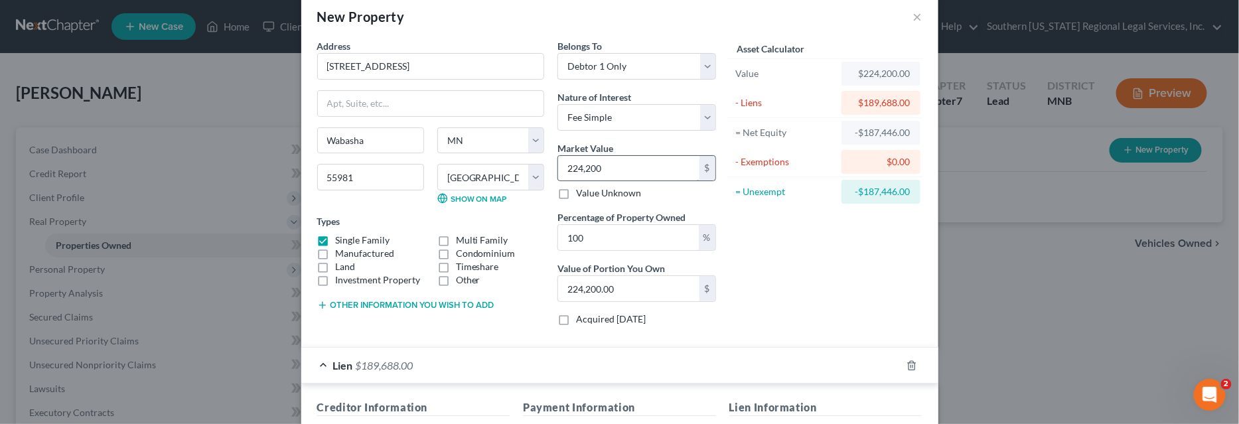
click at [608, 169] on input "224,200" at bounding box center [628, 168] width 141 height 25
type input "2"
type input "2.00"
type input "22"
type input "22.00"
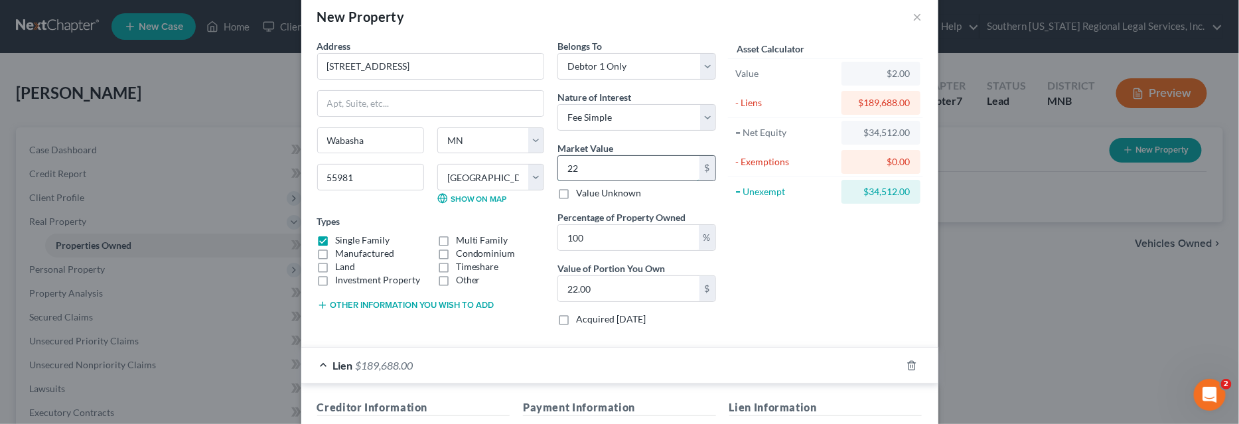
type input "224"
type input "224.00"
type input "2242"
type input "2,242.00"
type input "2,2420"
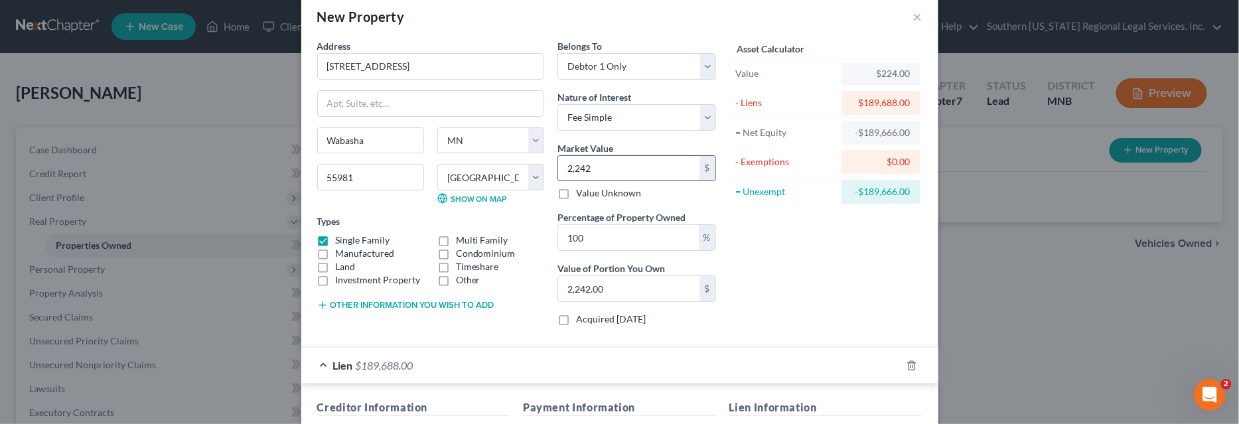
type input "22,420.00"
type input "22,4200"
type input "224,200.00"
type input "224,200"
click at [640, 283] on input "224,200.00" at bounding box center [628, 288] width 141 height 25
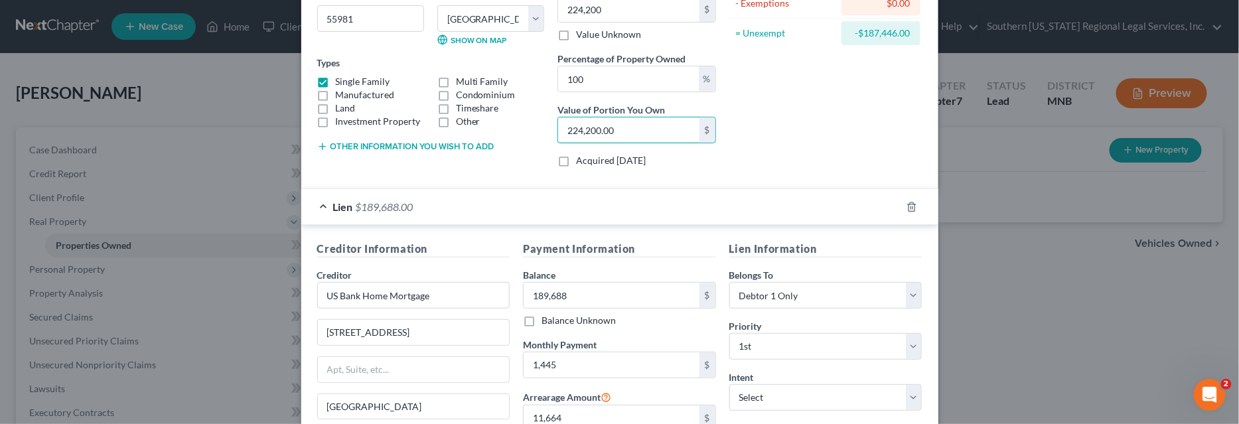
scroll to position [301, 0]
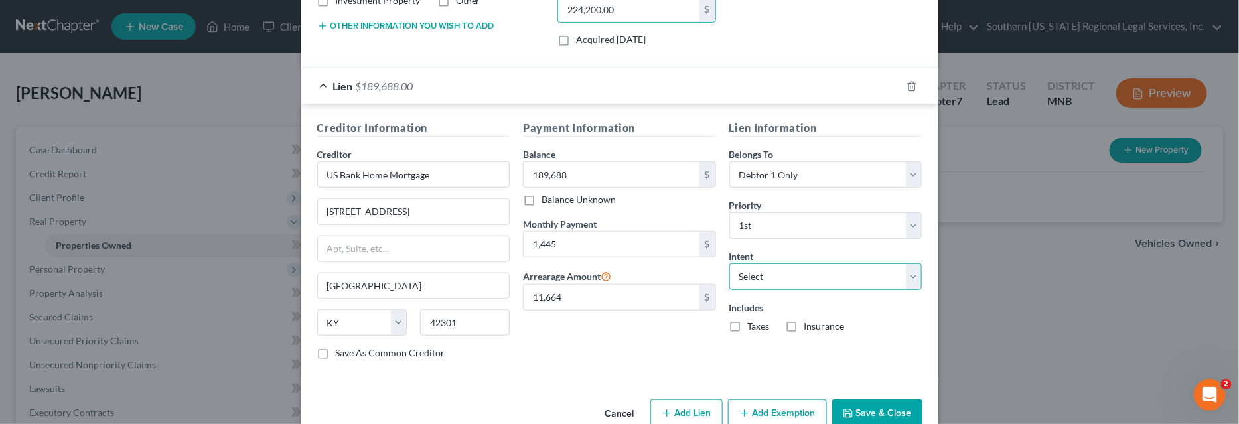
click at [907, 275] on select "Select Surrender Redeem Reaffirm Avoid Other" at bounding box center [825, 276] width 193 height 27
select select "0"
click at [729, 263] on select "Select Surrender Redeem Reaffirm Avoid Other" at bounding box center [825, 276] width 193 height 27
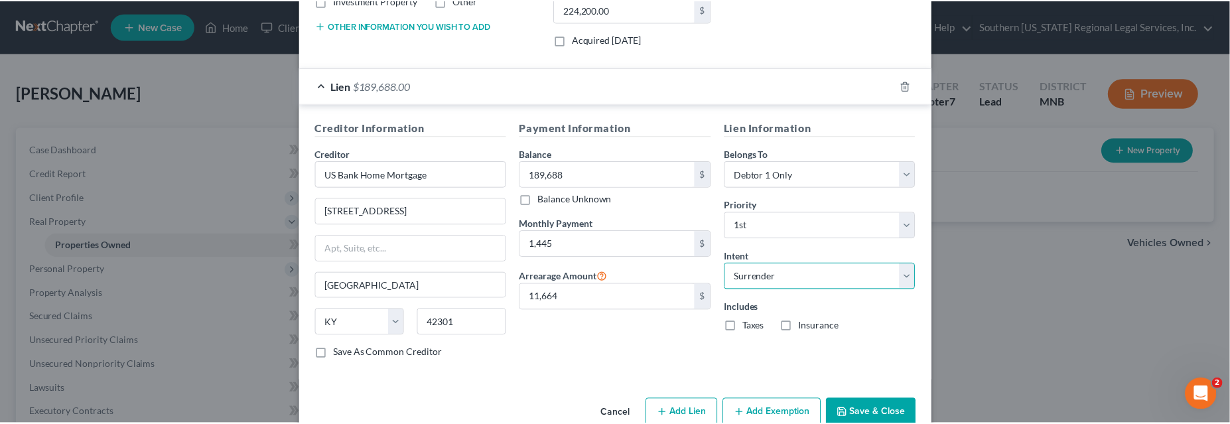
scroll to position [323, 0]
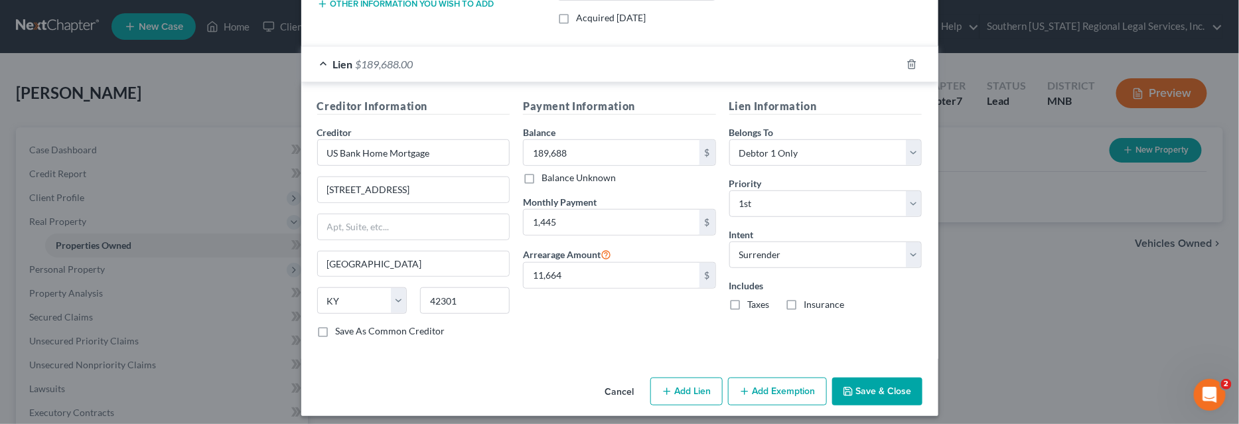
click at [879, 386] on button "Save & Close" at bounding box center [877, 392] width 90 height 28
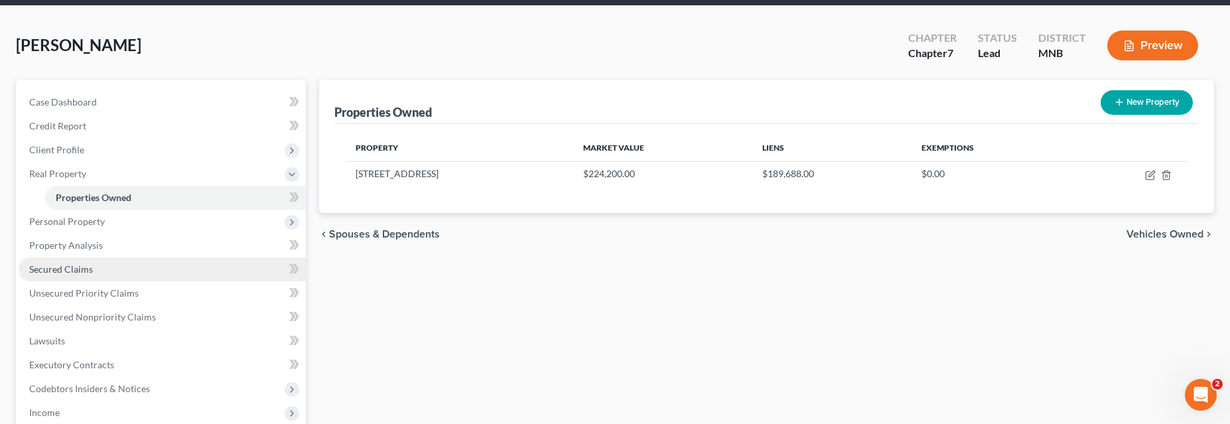
scroll to position [60, 0]
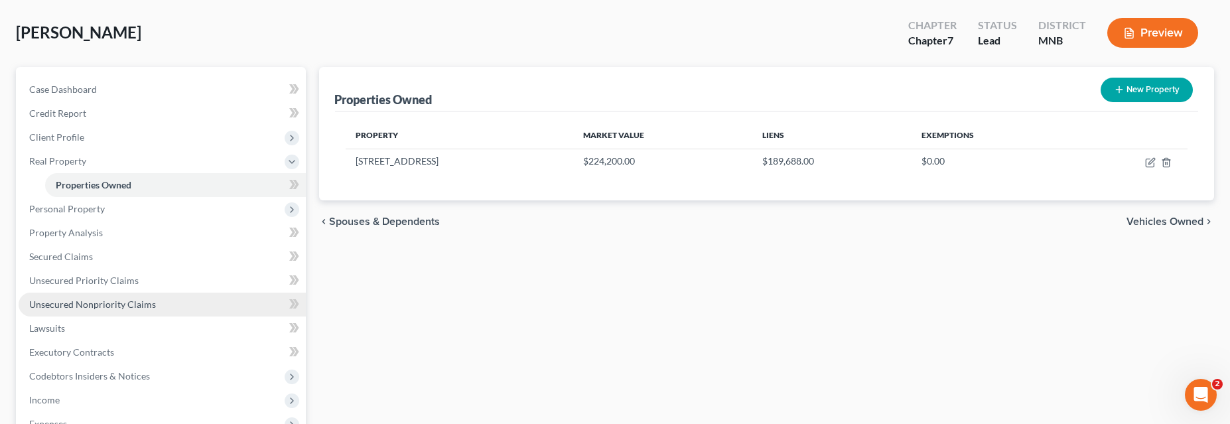
drag, startPoint x: 107, startPoint y: 304, endPoint x: 200, endPoint y: 310, distance: 93.1
click at [107, 304] on span "Unsecured Nonpriority Claims" at bounding box center [92, 304] width 127 height 11
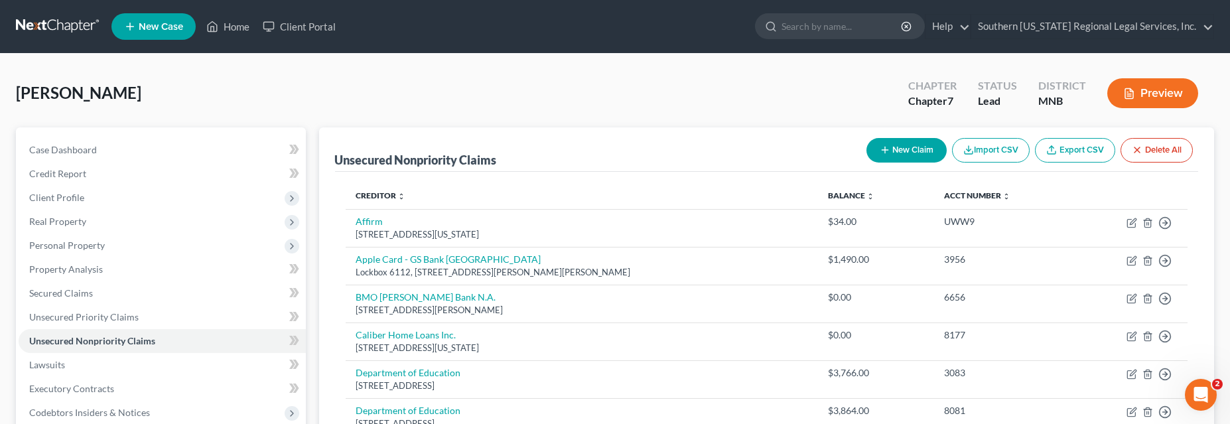
scroll to position [120, 0]
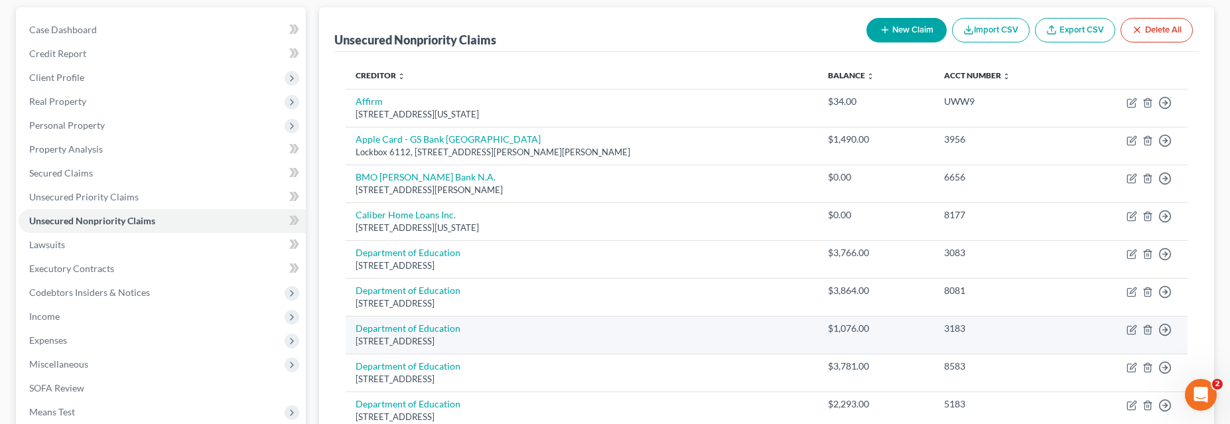
click at [671, 330] on td "Department of Education [STREET_ADDRESS]" at bounding box center [582, 335] width 472 height 38
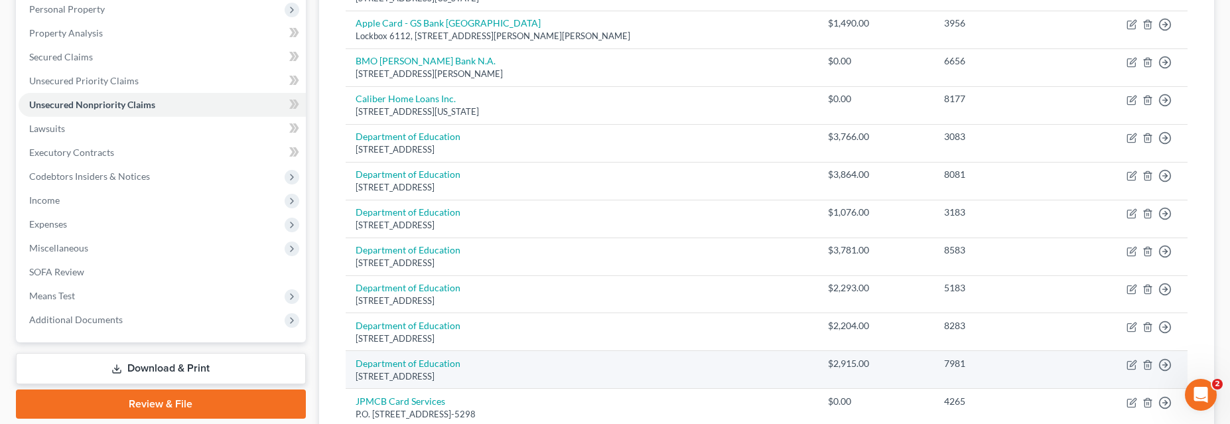
scroll to position [60, 0]
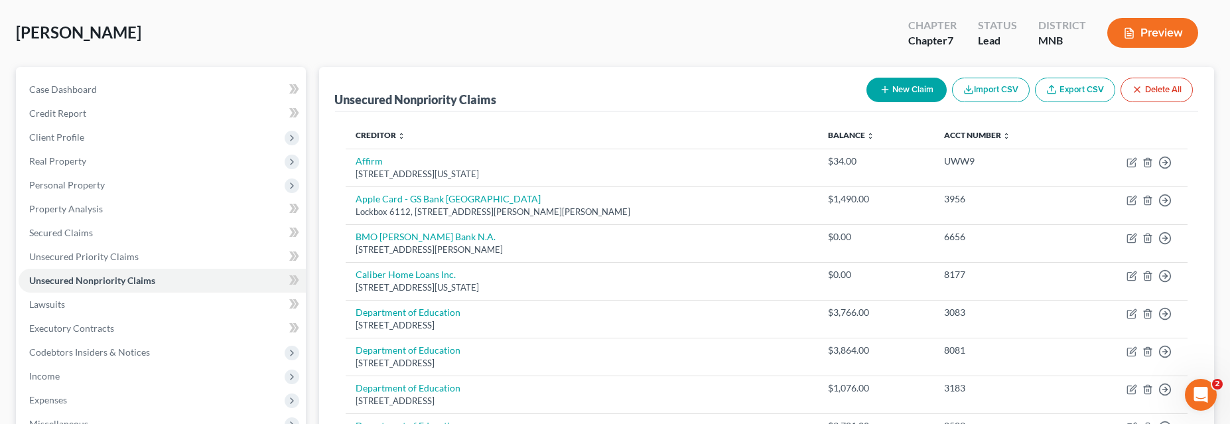
click at [883, 84] on icon "button" at bounding box center [885, 89] width 11 height 11
select select "0"
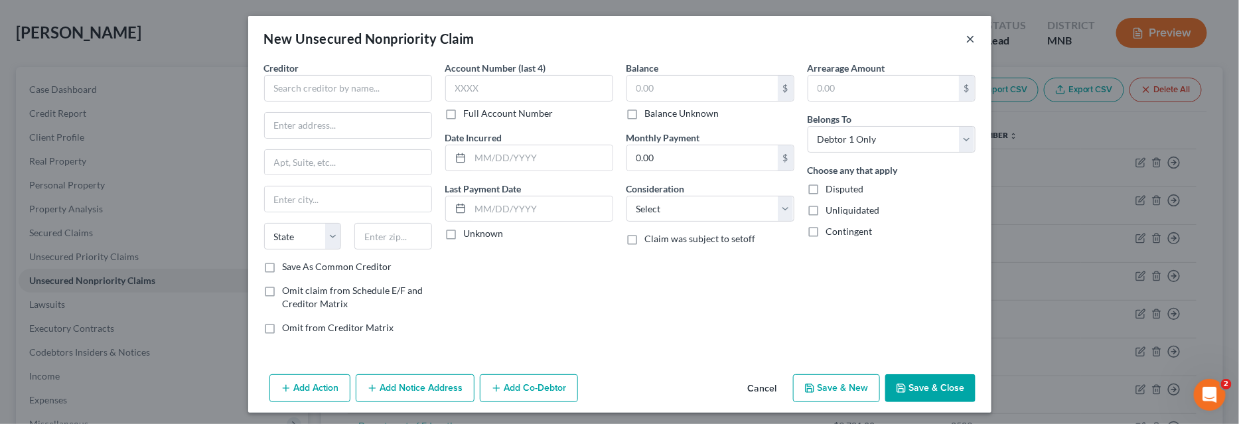
click at [966, 36] on button "×" at bounding box center [970, 39] width 9 height 16
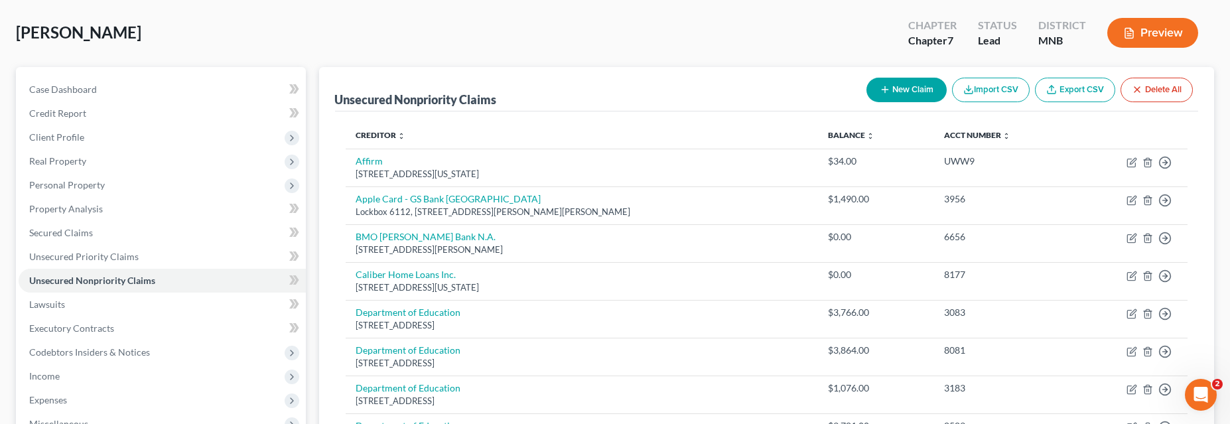
click at [884, 84] on icon "button" at bounding box center [885, 89] width 11 height 11
select select "0"
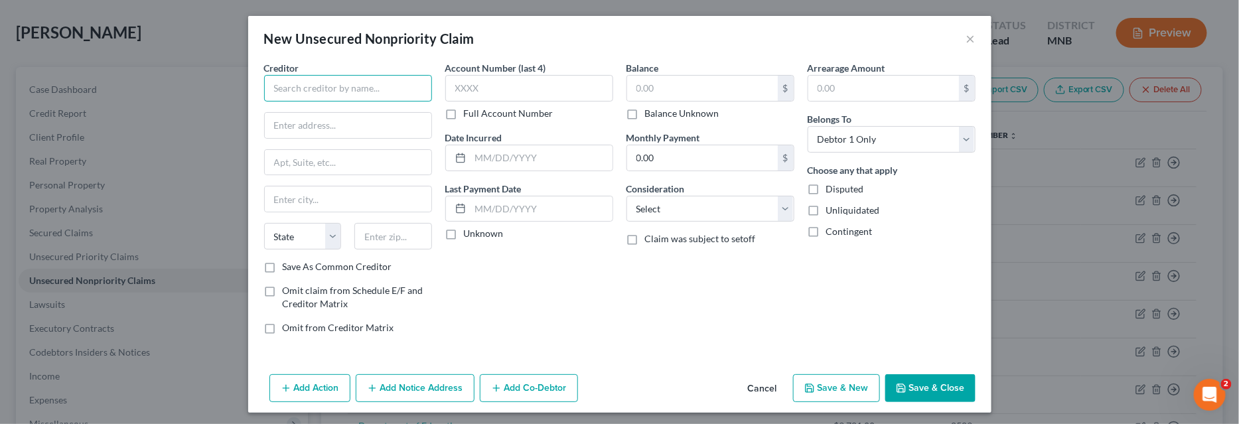
click at [277, 85] on input "text" at bounding box center [348, 88] width 168 height 27
type input "[PERSON_NAME] T & S"
type input "P.O"
drag, startPoint x: 964, startPoint y: 38, endPoint x: 956, endPoint y: 39, distance: 8.0
click at [966, 38] on button "×" at bounding box center [970, 39] width 9 height 16
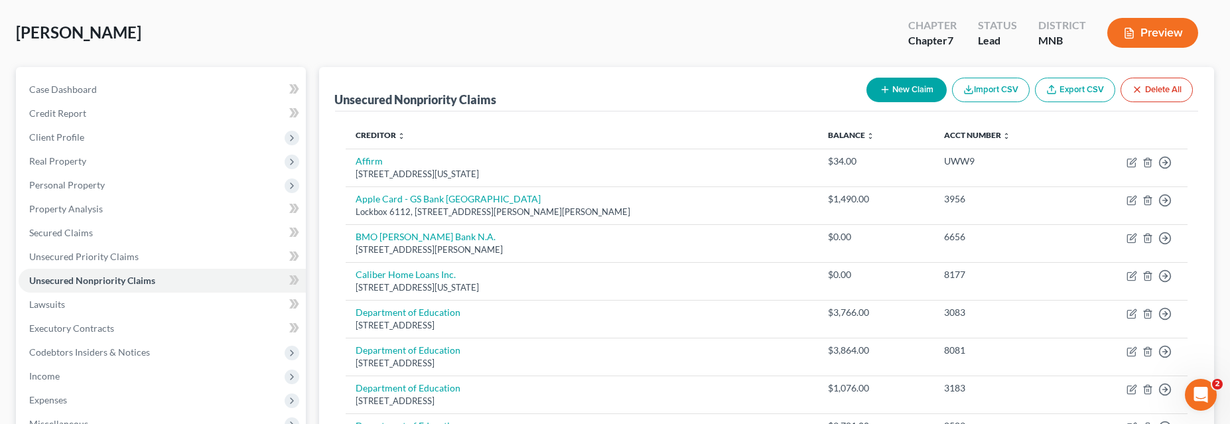
click at [911, 86] on button "New Claim" at bounding box center [907, 90] width 80 height 25
select select "0"
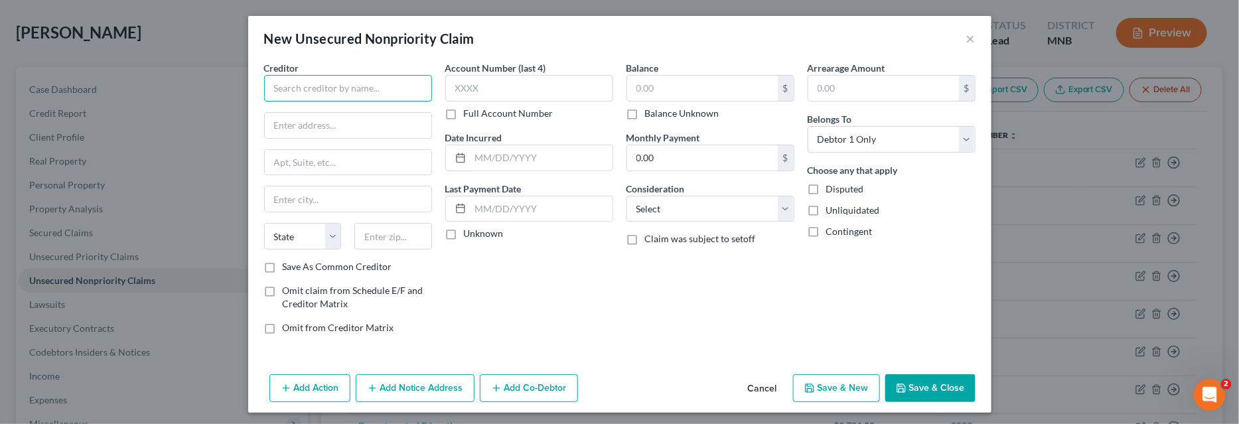
click at [308, 88] on input "text" at bounding box center [348, 88] width 168 height 27
type input "[PERSON_NAME] T & S"
type input "P.O. Box 755"
type input "[GEOGRAPHIC_DATA]"
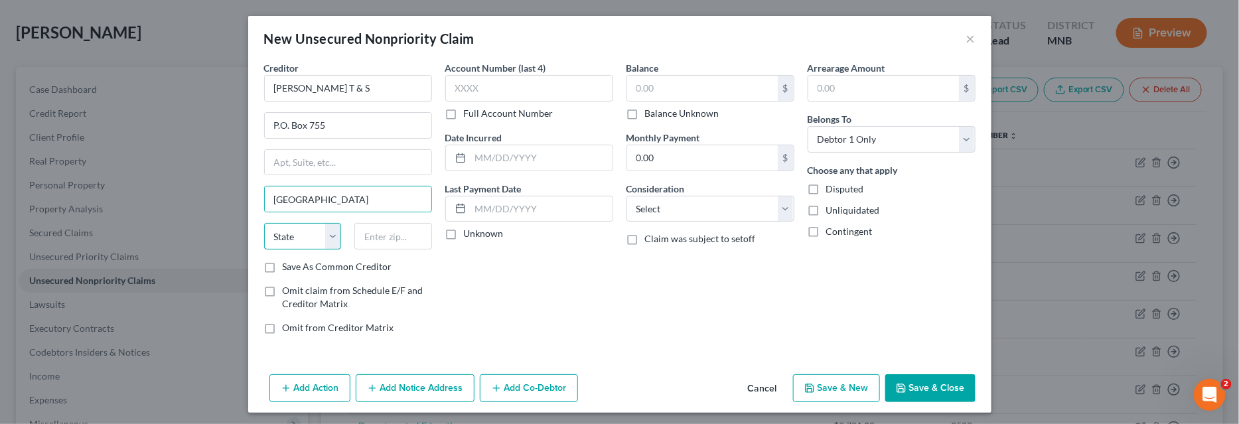
click at [294, 232] on select "State [US_STATE] AK AR AZ CA CO CT DE DC [GEOGRAPHIC_DATA] [GEOGRAPHIC_DATA] GU…" at bounding box center [303, 236] width 78 height 27
select select "14"
click at [264, 223] on select "State [US_STATE] AK AR AZ CA CO CT DE DC [GEOGRAPHIC_DATA] [GEOGRAPHIC_DATA] GU…" at bounding box center [303, 236] width 78 height 27
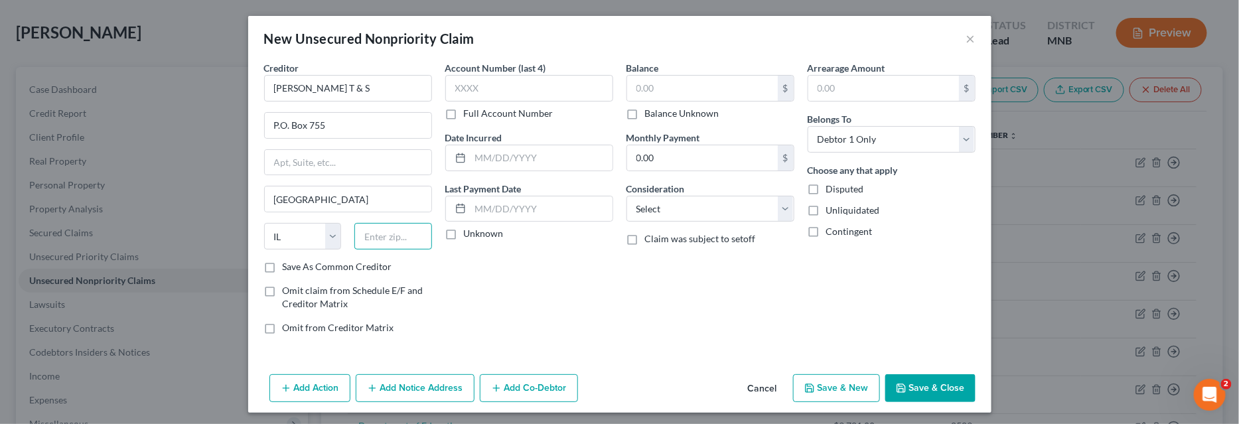
click at [392, 234] on input "text" at bounding box center [393, 236] width 78 height 27
type input "60690.0755"
click at [477, 155] on input "text" at bounding box center [541, 157] width 142 height 25
type input "[DATE]"
click at [673, 88] on input "text" at bounding box center [702, 88] width 151 height 25
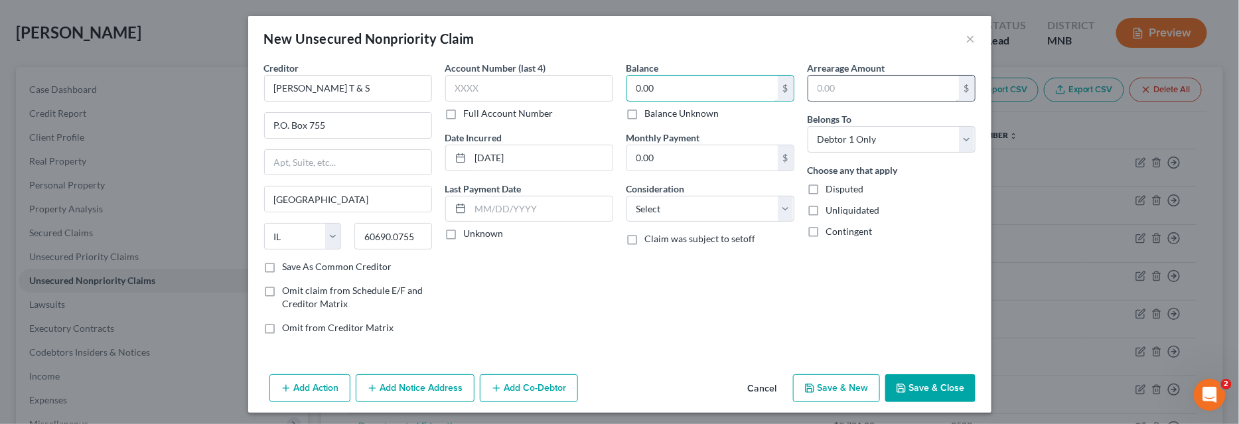
type input "0.00"
click at [861, 86] on input "text" at bounding box center [883, 88] width 151 height 25
type input "0.00"
click at [499, 201] on input "text" at bounding box center [541, 208] width 142 height 25
type input "[DATE]"
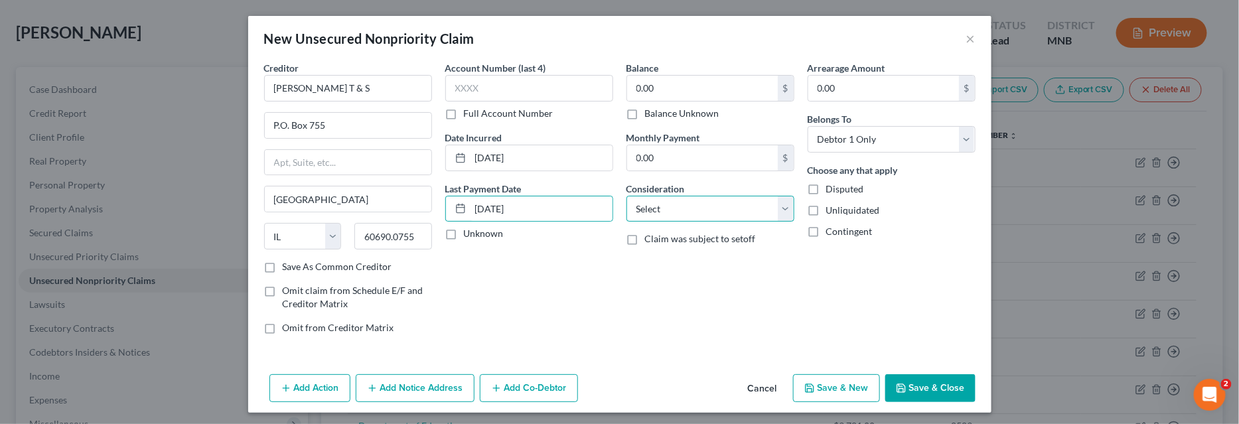
click at [781, 208] on select "Select Cable / Satellite Services Collection Agency Credit Card Debt Debt Couns…" at bounding box center [710, 209] width 168 height 27
select select "10"
click at [626, 196] on select "Select Cable / Satellite Services Collection Agency Credit Card Debt Debt Couns…" at bounding box center [710, 209] width 168 height 27
click at [924, 379] on button "Save & Close" at bounding box center [930, 388] width 90 height 28
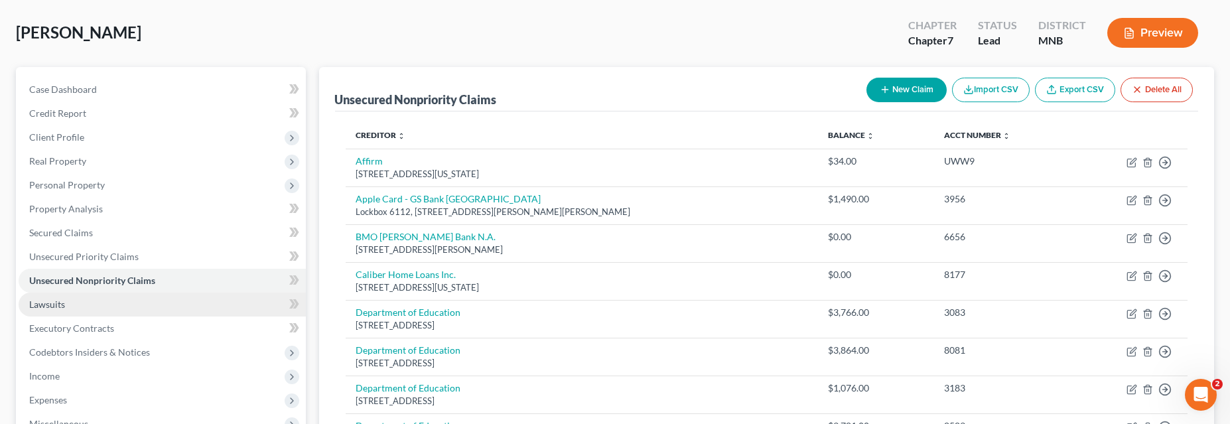
click at [58, 307] on span "Lawsuits" at bounding box center [47, 304] width 36 height 11
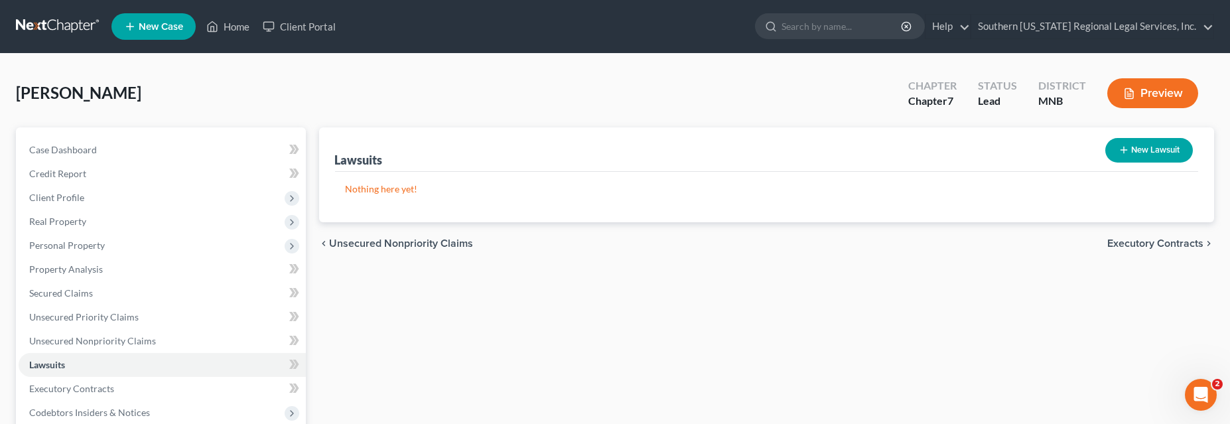
click at [1162, 147] on button "New Lawsuit" at bounding box center [1149, 150] width 88 height 25
select select "0"
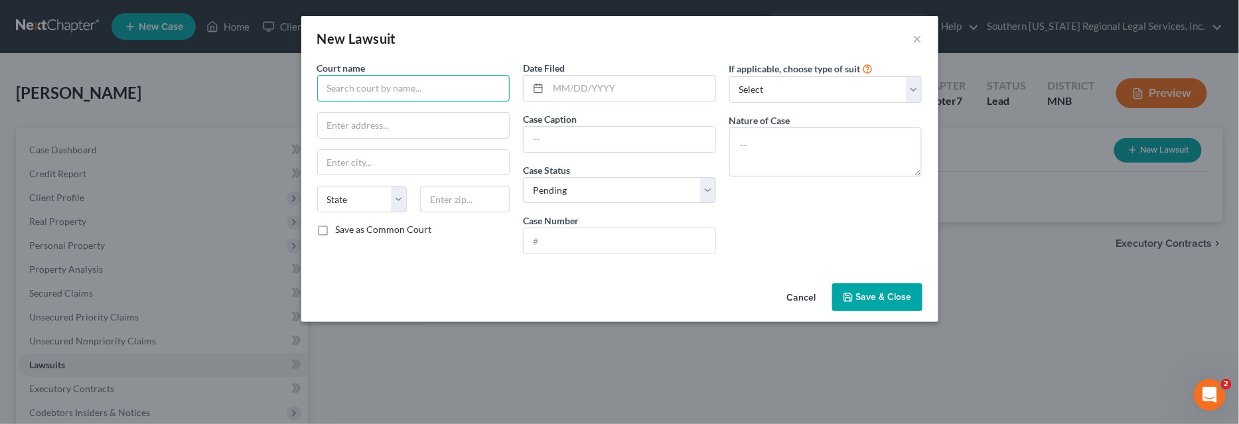
click at [362, 85] on input "text" at bounding box center [413, 88] width 193 height 27
type input "C"
type input "[GEOGRAPHIC_DATA]"
click at [370, 127] on input "text" at bounding box center [414, 125] width 192 height 25
drag, startPoint x: 359, startPoint y: 123, endPoint x: 133, endPoint y: 117, distance: 225.7
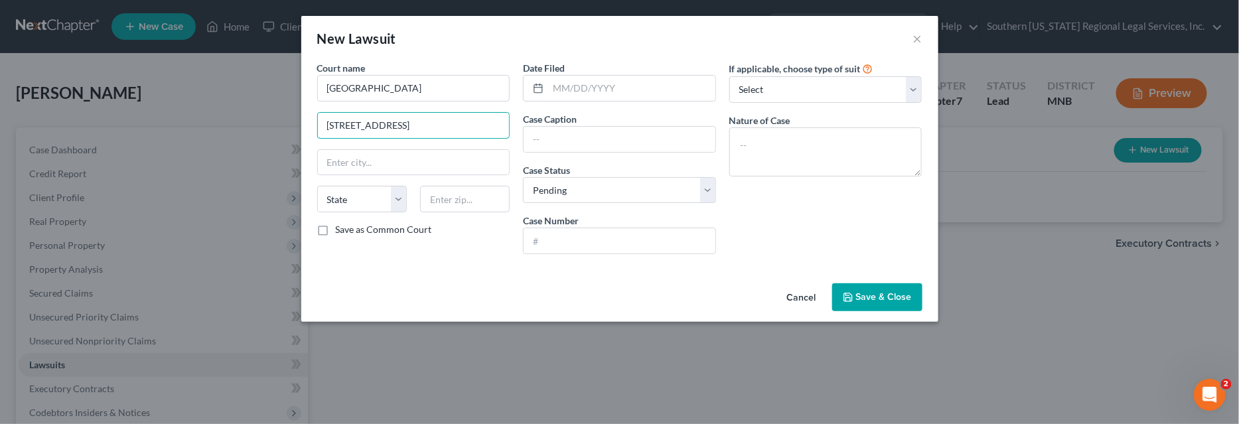
click at [133, 117] on div "New Lawsuit × Court name * [GEOGRAPHIC_DATA] [GEOGRAPHIC_DATA] [US_STATE] AK AR…" at bounding box center [619, 212] width 1239 height 424
type input "[STREET_ADDRESS]"
type input "Wabasha"
select select "24"
type input "55981"
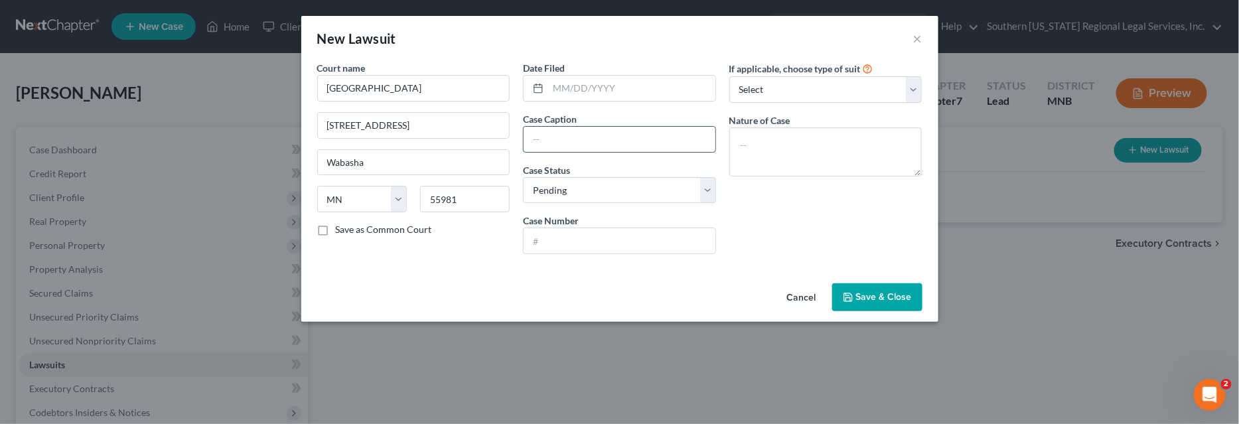
click at [553, 139] on input "text" at bounding box center [620, 139] width 192 height 25
click at [555, 136] on input "text" at bounding box center [620, 139] width 192 height 25
type input "US Bank National Association [PERSON_NAME] [PERSON_NAME]; [US_STATE] Housing Fi…"
click at [548, 239] on input "text" at bounding box center [620, 240] width 192 height 25
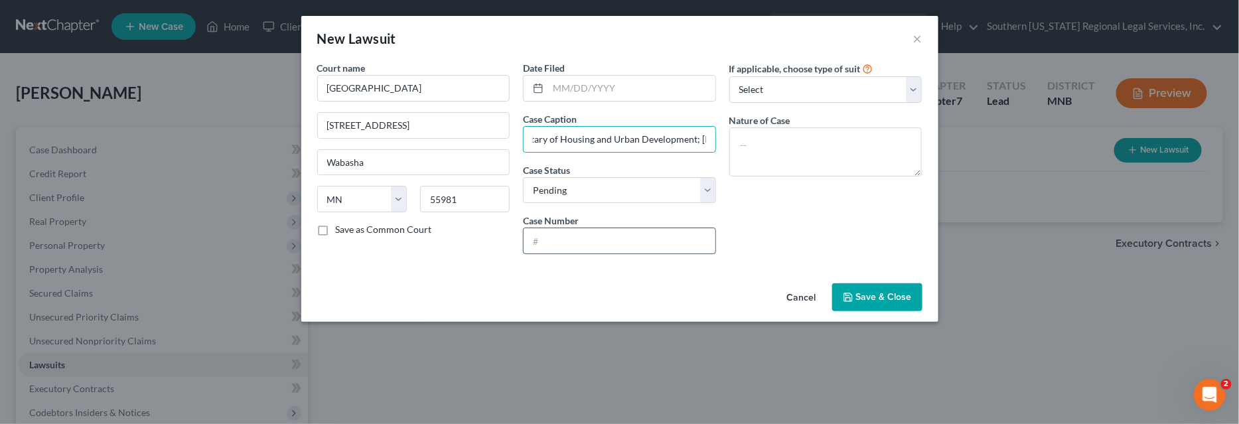
scroll to position [0, 0]
type input "79-CV-25-300"
click at [761, 88] on select "Select Repossession Garnishment Foreclosure Attached, Seized, Or Levied Other" at bounding box center [825, 89] width 193 height 27
select select "2"
click at [729, 76] on select "Select Repossession Garnishment Foreclosure Attached, Seized, Or Levied Other" at bounding box center [825, 89] width 193 height 27
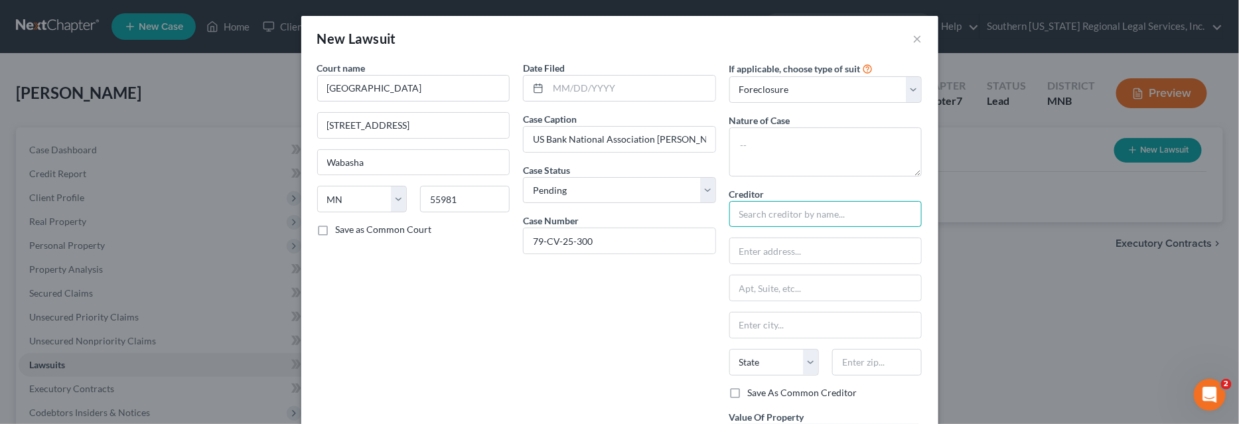
click at [761, 212] on input "text" at bounding box center [825, 214] width 193 height 27
type input "US Bank Home Mortgage"
click at [754, 138] on textarea at bounding box center [825, 151] width 193 height 49
type textarea "Foreclosure"
drag, startPoint x: 541, startPoint y: 354, endPoint x: 809, endPoint y: 310, distance: 271.6
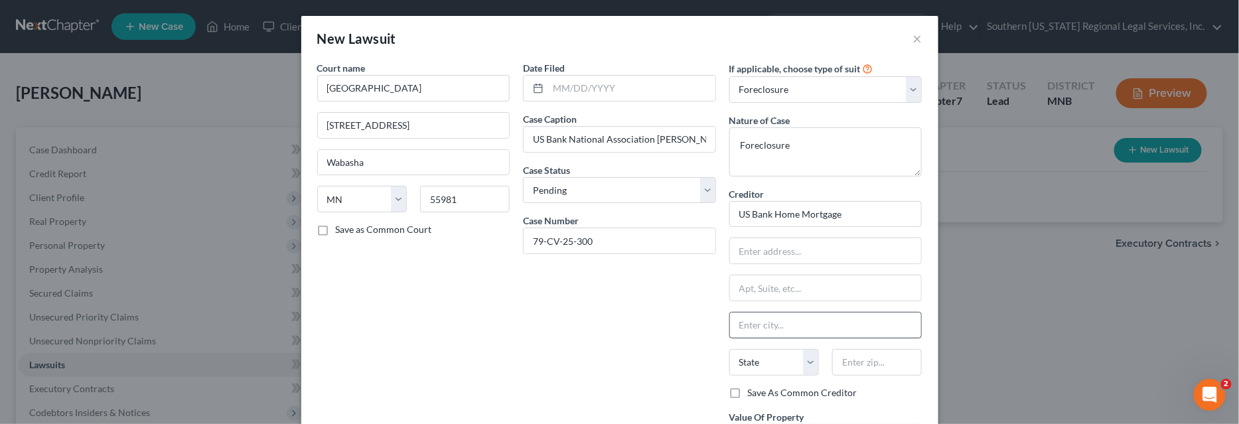
click at [541, 354] on div "Date Filed Case Caption US Bank National Association [PERSON_NAME] [PERSON_NAME…" at bounding box center [619, 295] width 206 height 469
click at [806, 249] on input "text" at bounding box center [826, 250] width 192 height 25
type input "[STREET_ADDRESS]"
click at [780, 324] on input "text" at bounding box center [826, 325] width 192 height 25
type input "[GEOGRAPHIC_DATA]"
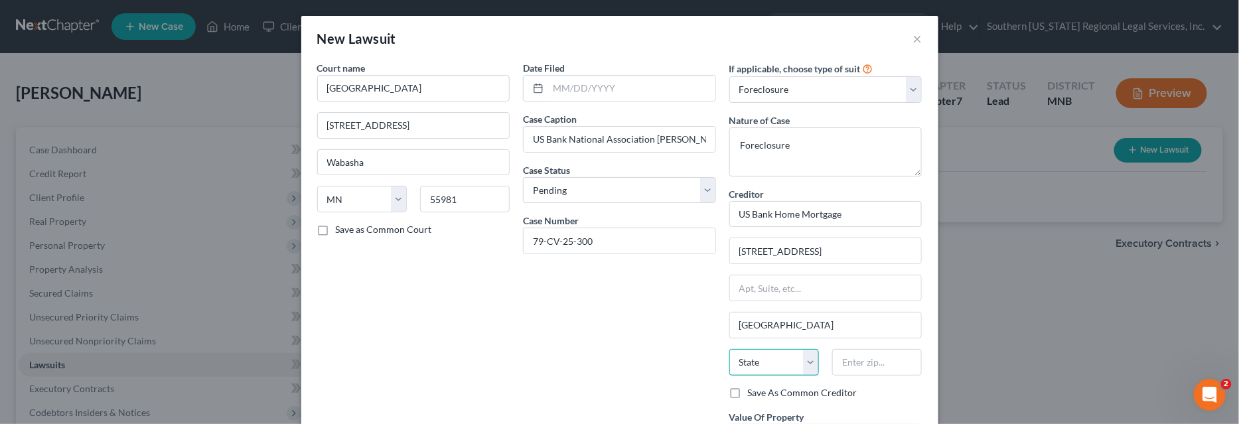
click at [762, 358] on select "State [US_STATE] AK AR AZ CA CO CT DE DC [GEOGRAPHIC_DATA] [GEOGRAPHIC_DATA] GU…" at bounding box center [774, 362] width 90 height 27
select select "18"
click at [729, 349] on select "State [US_STATE] AK AR AZ CA CO CT DE DC [GEOGRAPHIC_DATA] [GEOGRAPHIC_DATA] GU…" at bounding box center [774, 362] width 90 height 27
click at [845, 360] on input "text" at bounding box center [877, 362] width 90 height 27
type input "42301"
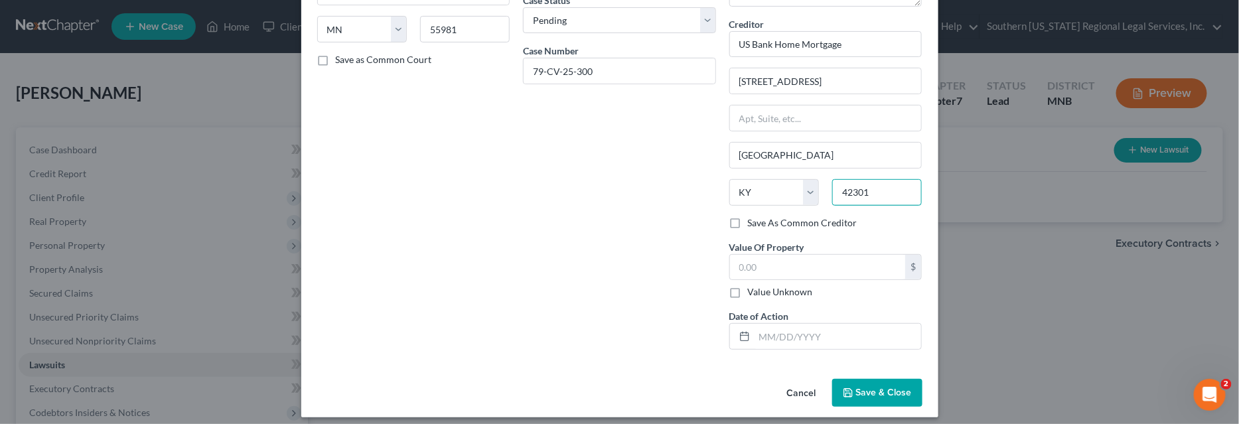
scroll to position [173, 0]
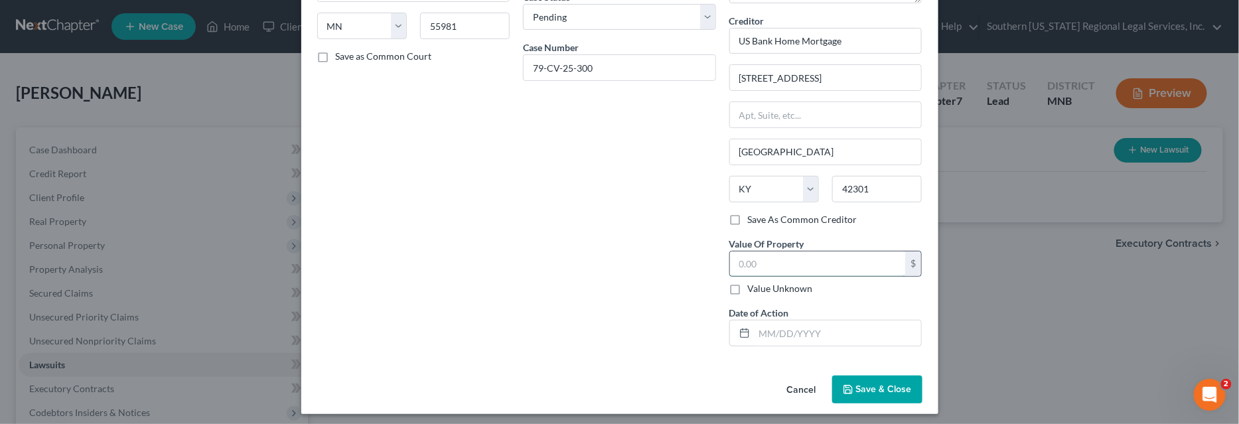
click at [774, 257] on input "text" at bounding box center [818, 263] width 176 height 25
type input "224,200"
click at [768, 330] on input "text" at bounding box center [837, 332] width 167 height 25
type input "[DATE]"
click at [874, 384] on span "Save & Close" at bounding box center [884, 389] width 56 height 11
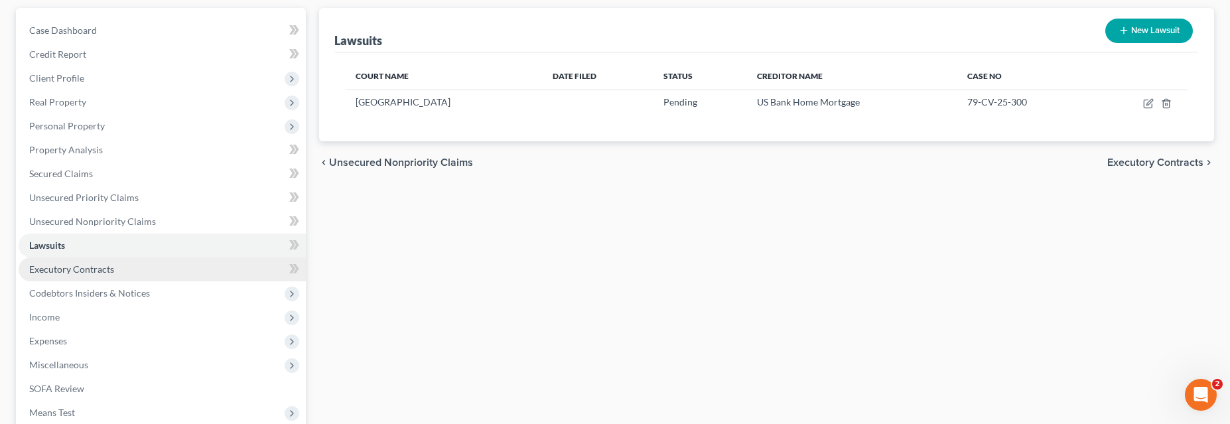
scroll to position [120, 0]
click at [85, 269] on span "Executory Contracts" at bounding box center [71, 268] width 85 height 11
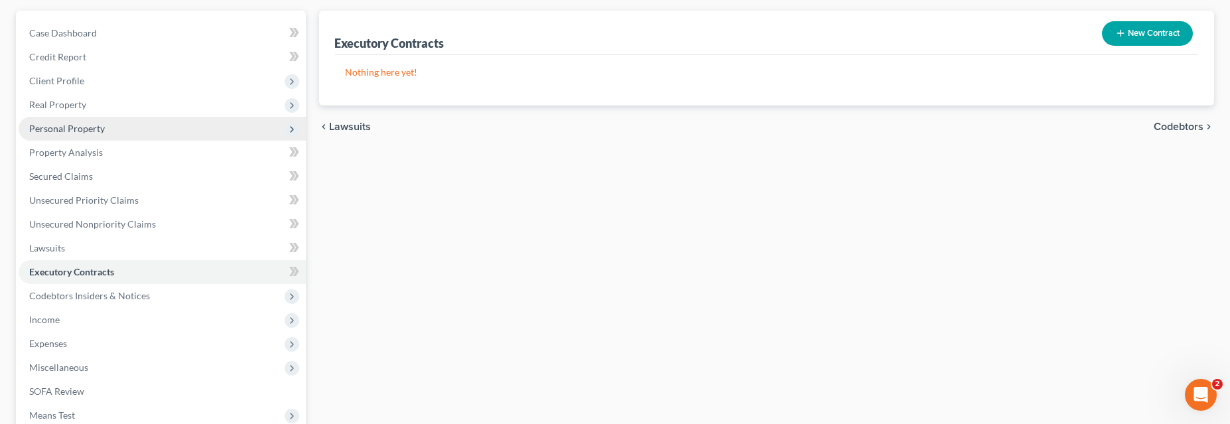
scroll to position [120, 0]
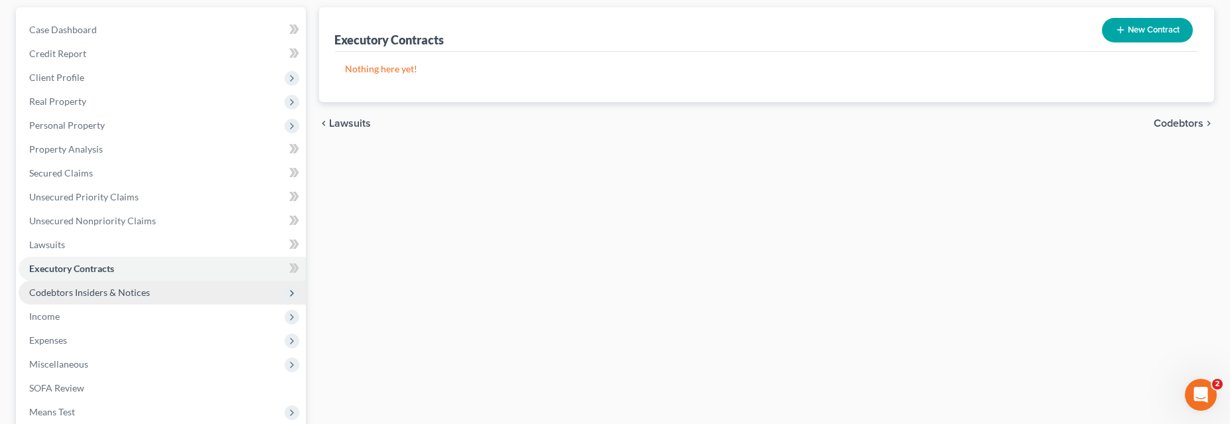
click at [89, 291] on span "Codebtors Insiders & Notices" at bounding box center [89, 292] width 121 height 11
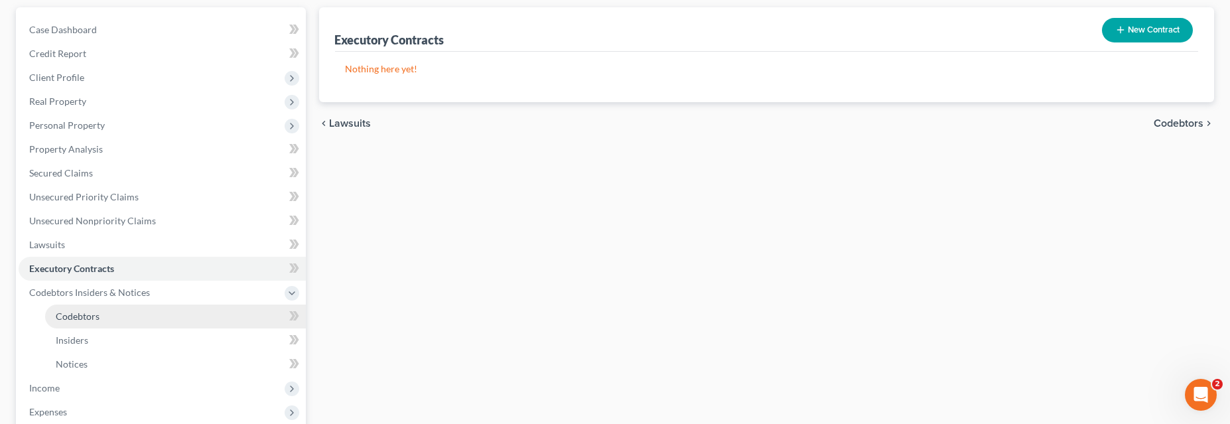
click at [86, 315] on span "Codebtors" at bounding box center [78, 316] width 44 height 11
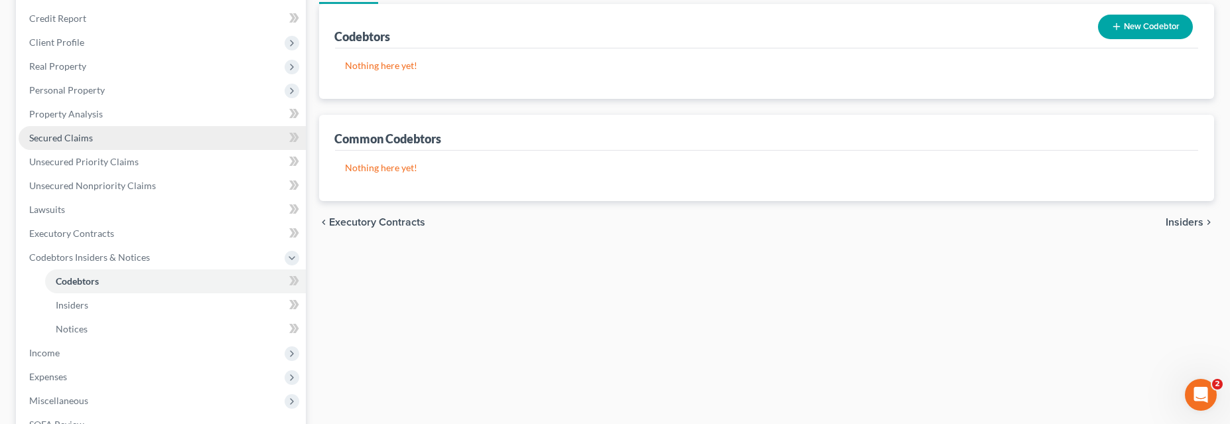
scroll to position [180, 0]
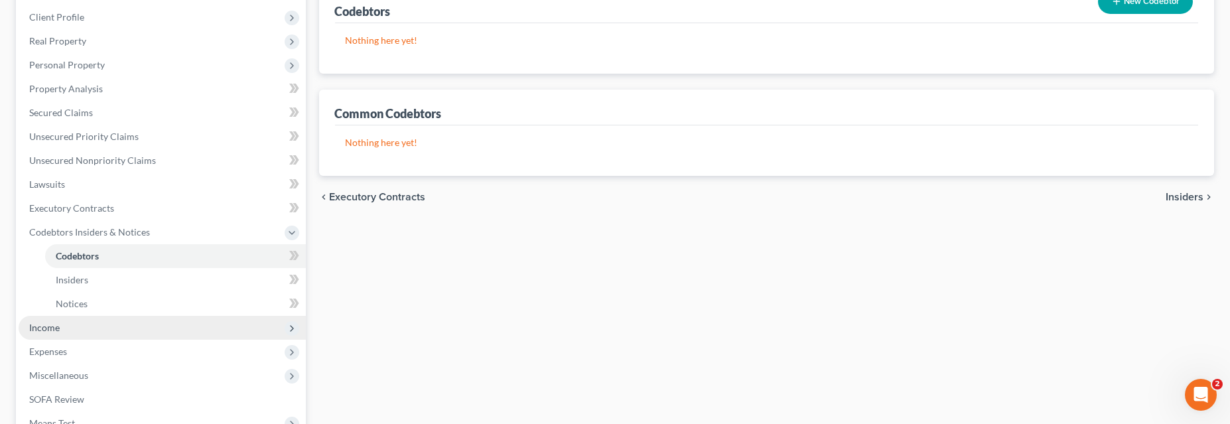
drag, startPoint x: 51, startPoint y: 328, endPoint x: 66, endPoint y: 325, distance: 15.5
click at [51, 328] on span "Income" at bounding box center [44, 327] width 31 height 11
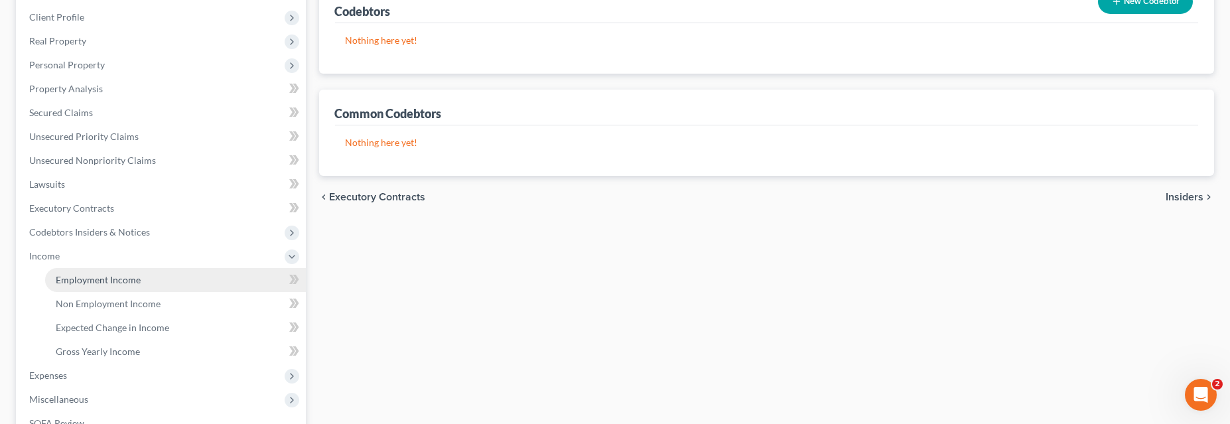
drag, startPoint x: 123, startPoint y: 279, endPoint x: 663, endPoint y: 239, distance: 541.6
click at [121, 279] on span "Employment Income" at bounding box center [98, 279] width 85 height 11
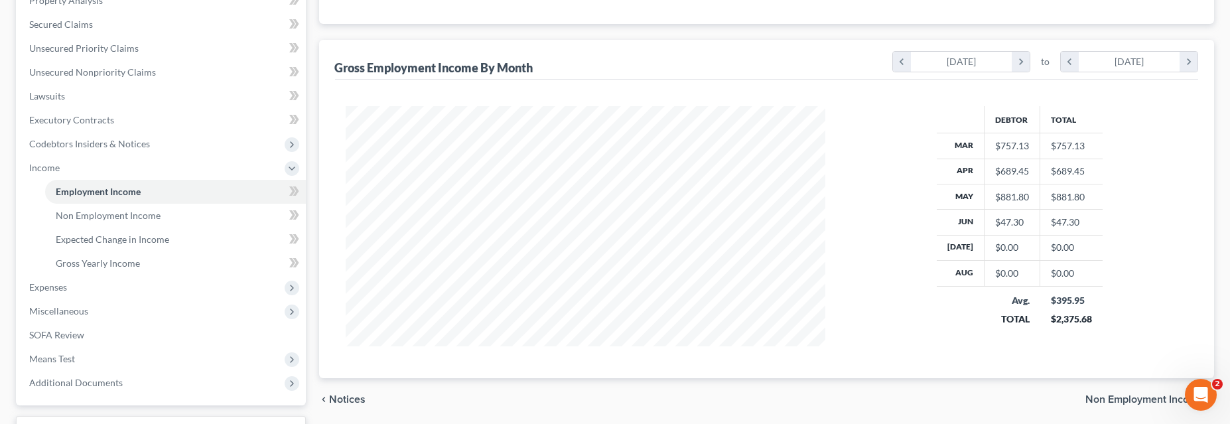
scroll to position [301, 0]
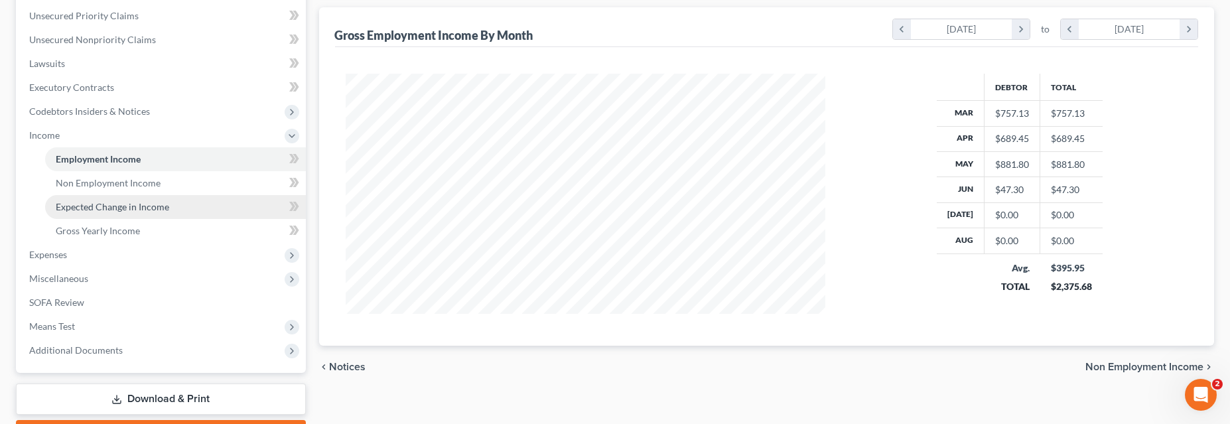
click at [123, 210] on span "Expected Change in Income" at bounding box center [112, 206] width 113 height 11
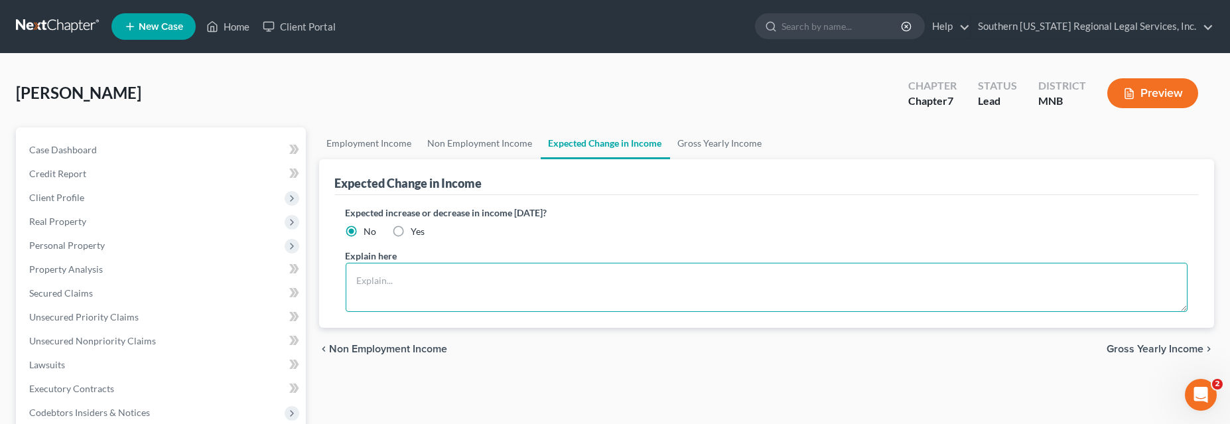
click at [380, 277] on textarea at bounding box center [767, 287] width 843 height 49
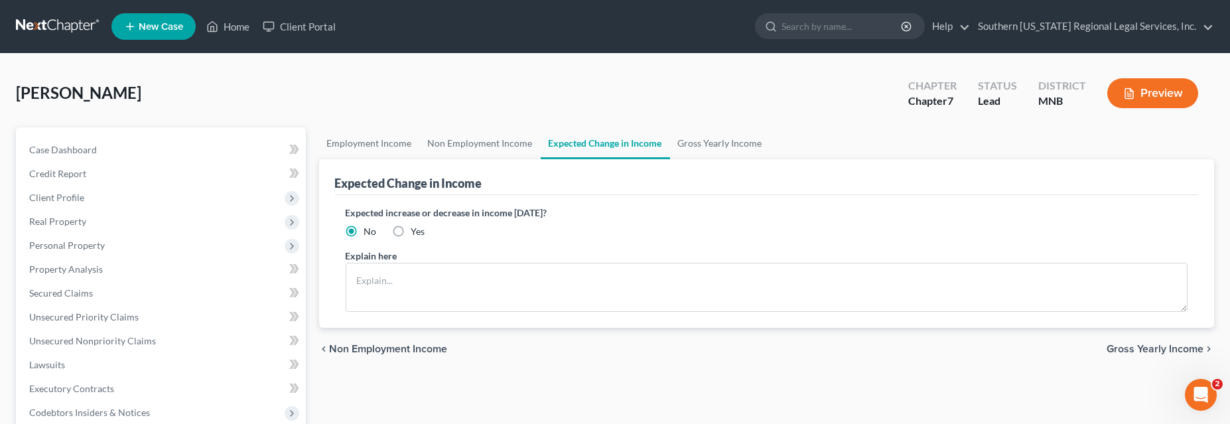
click at [411, 229] on label "Yes" at bounding box center [418, 231] width 14 height 13
click at [417, 229] on input "Yes" at bounding box center [421, 229] width 9 height 9
radio input "true"
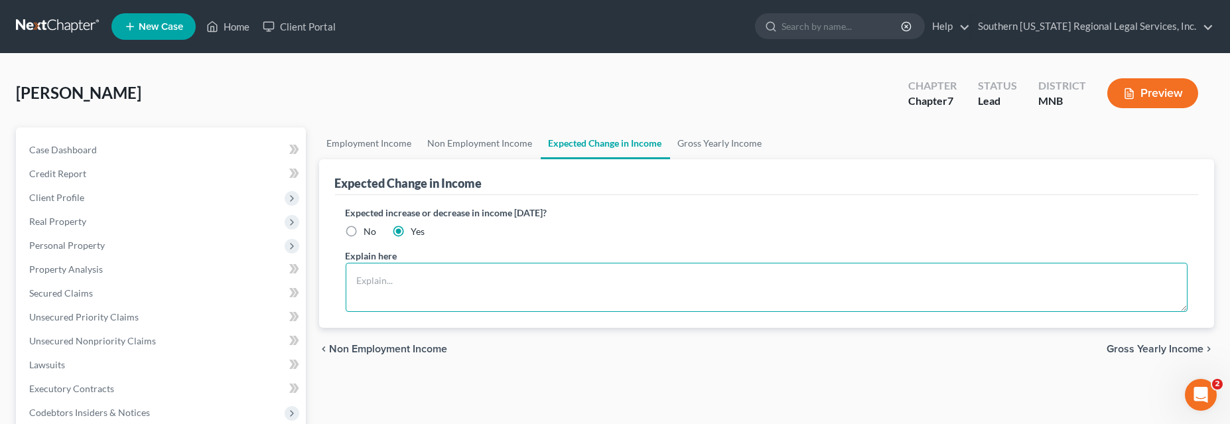
click at [376, 281] on textarea at bounding box center [767, 287] width 843 height 49
type textarea "H"
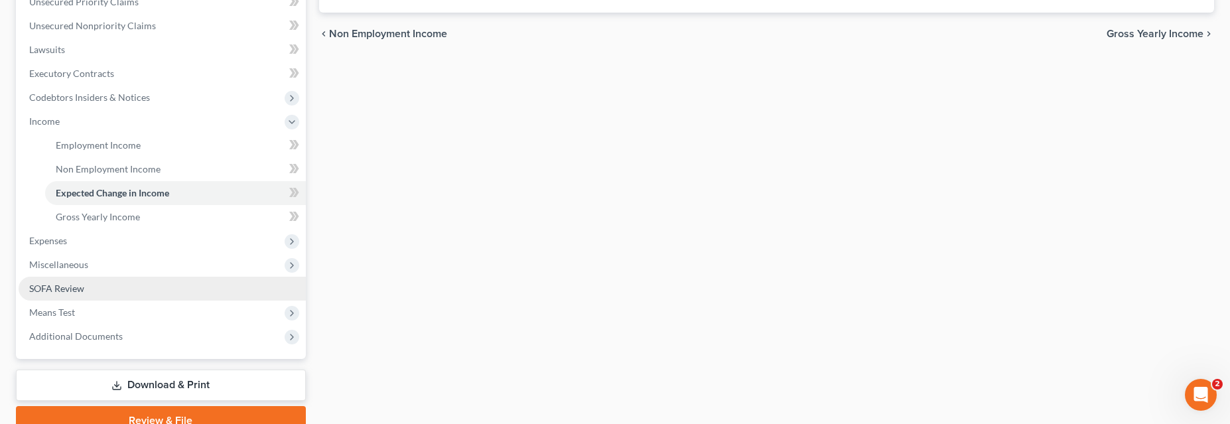
scroll to position [362, 0]
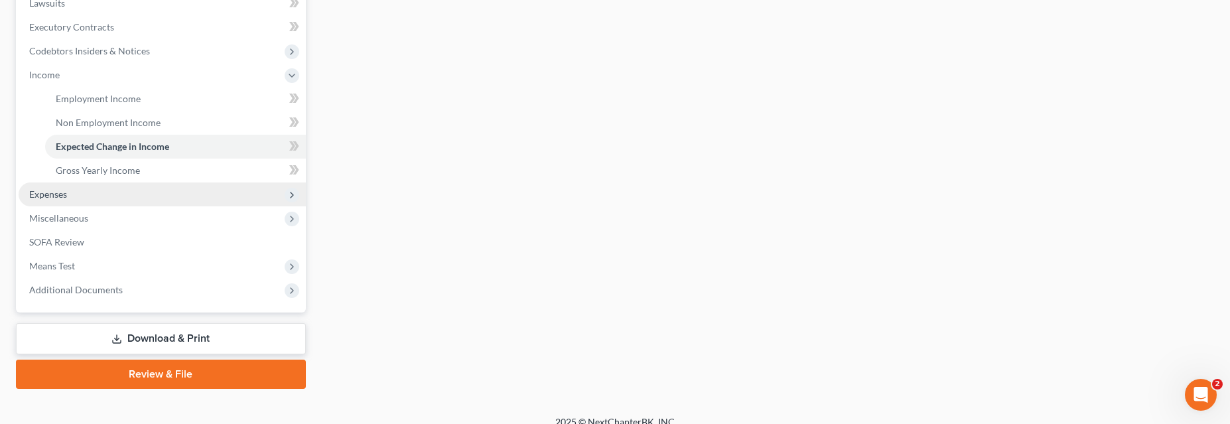
type textarea "Debtor is seeking employment and is hopeful that she will obtain employment wit…"
click at [47, 193] on span "Expenses" at bounding box center [48, 193] width 38 height 11
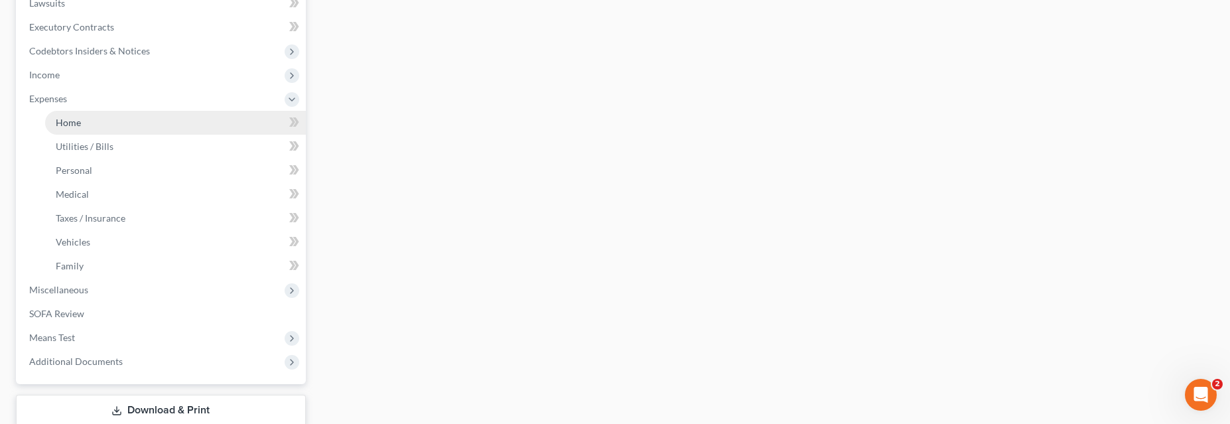
click at [75, 123] on span "Home" at bounding box center [68, 122] width 25 height 11
type input "0.00"
radio input "true"
type input "0.00"
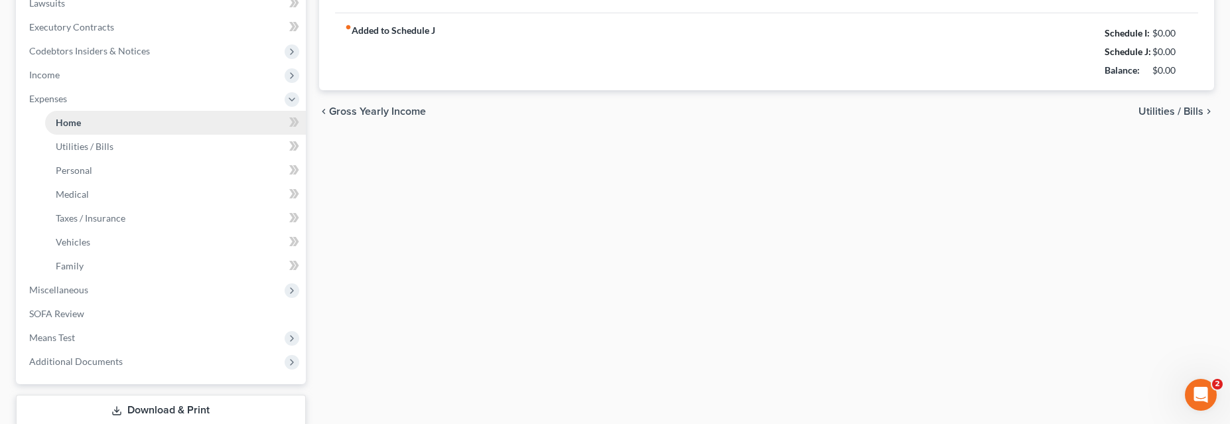
type input "0.00"
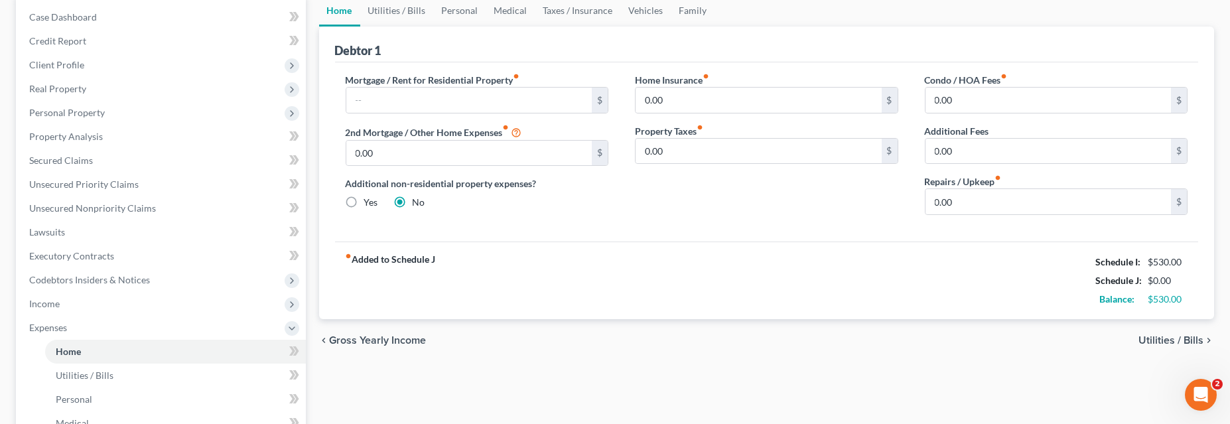
scroll to position [241, 0]
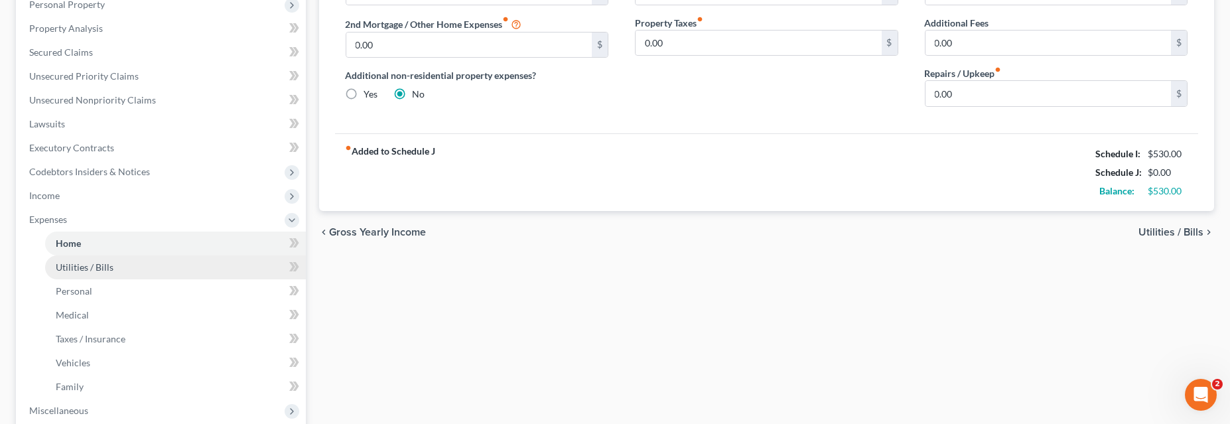
click at [73, 265] on span "Utilities / Bills" at bounding box center [85, 266] width 58 height 11
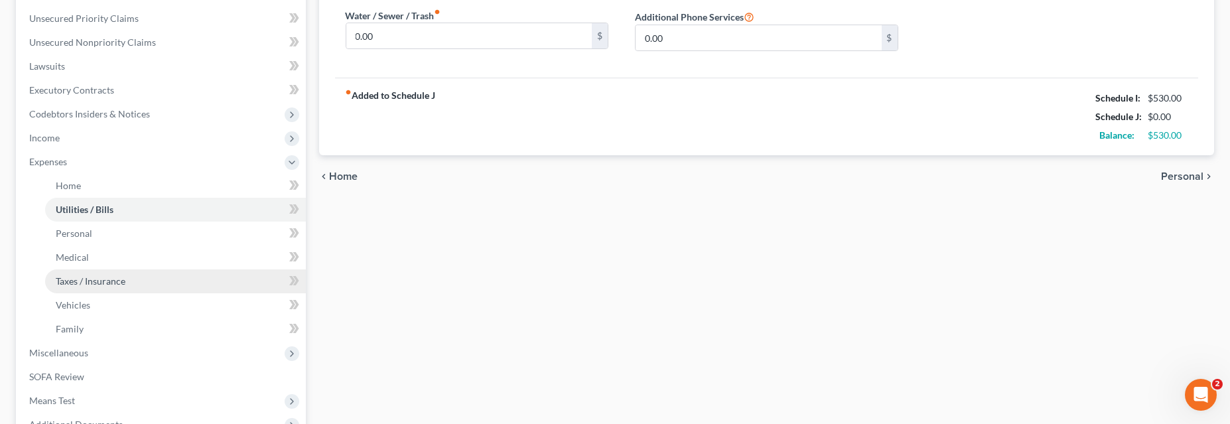
scroll to position [301, 0]
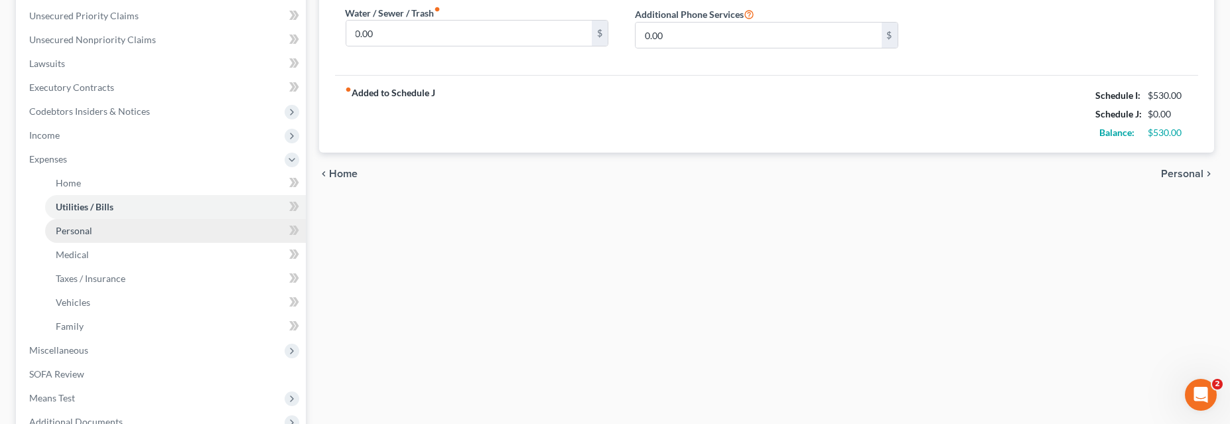
click at [80, 228] on span "Personal" at bounding box center [74, 230] width 36 height 11
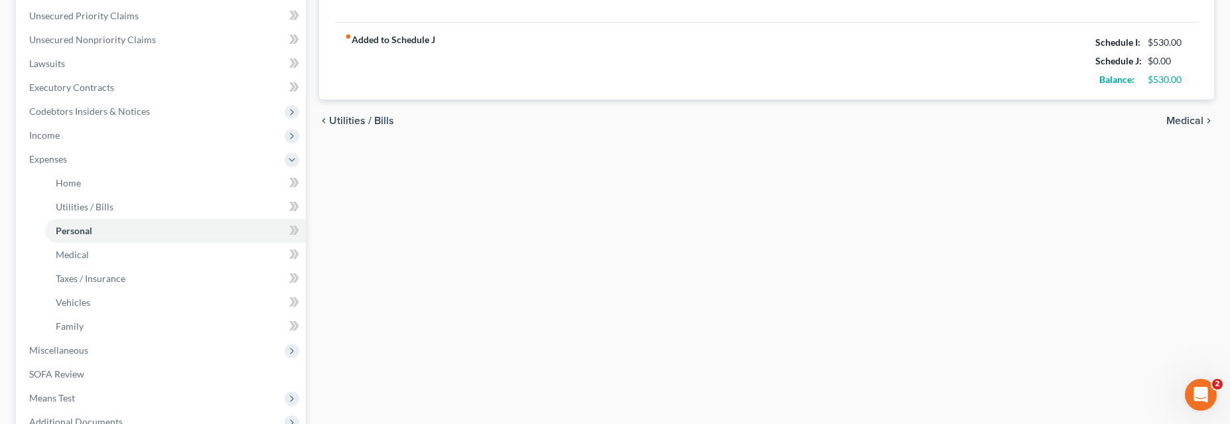
scroll to position [301, 0]
click at [60, 255] on span "Medical" at bounding box center [72, 254] width 33 height 11
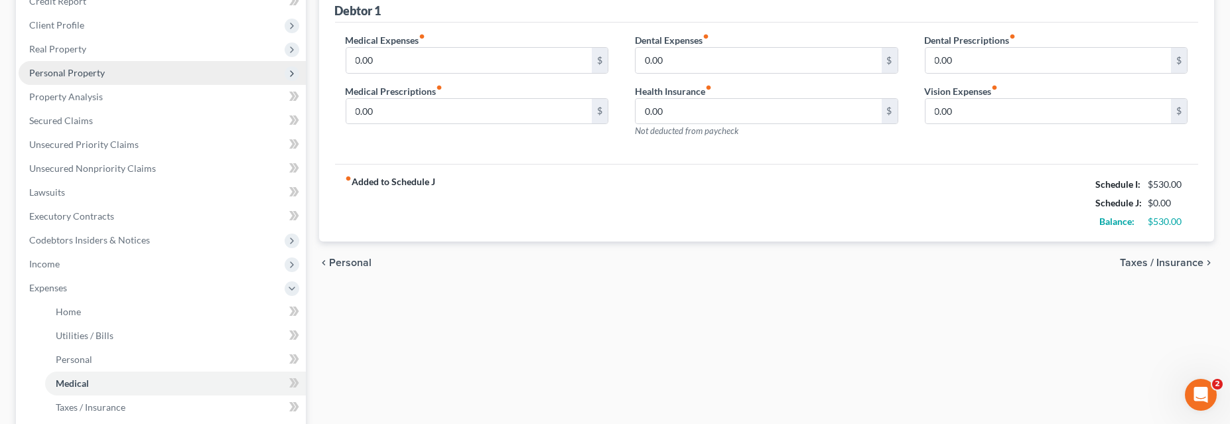
scroll to position [241, 0]
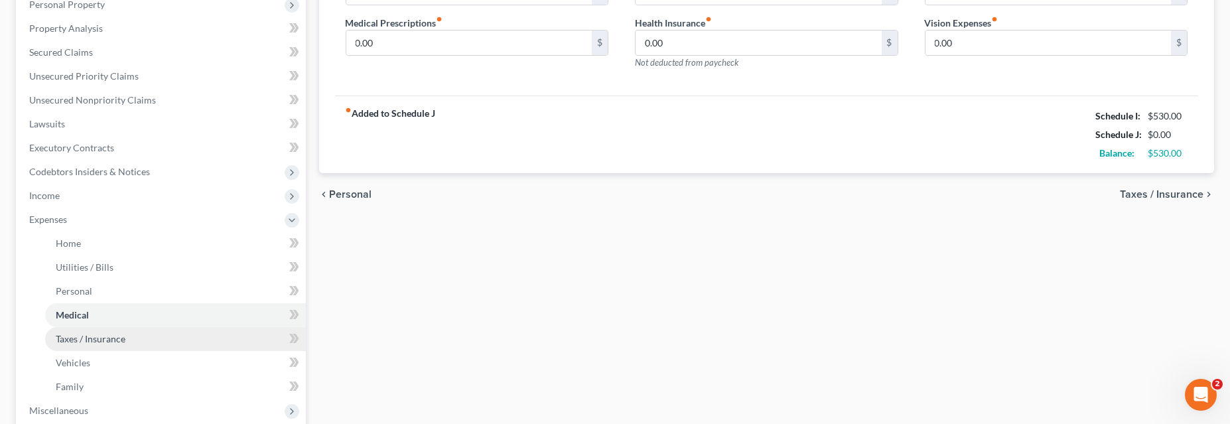
click at [92, 334] on span "Taxes / Insurance" at bounding box center [91, 338] width 70 height 11
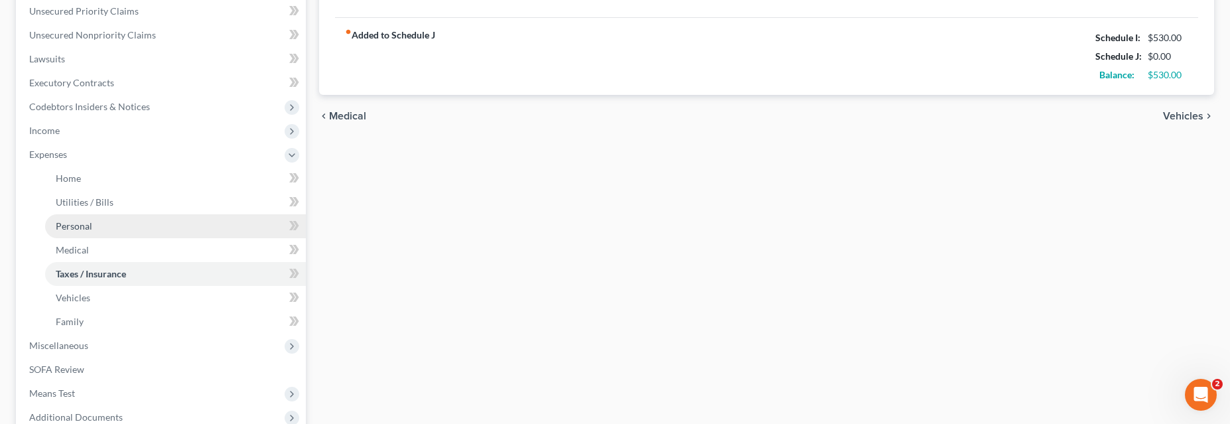
scroll to position [362, 0]
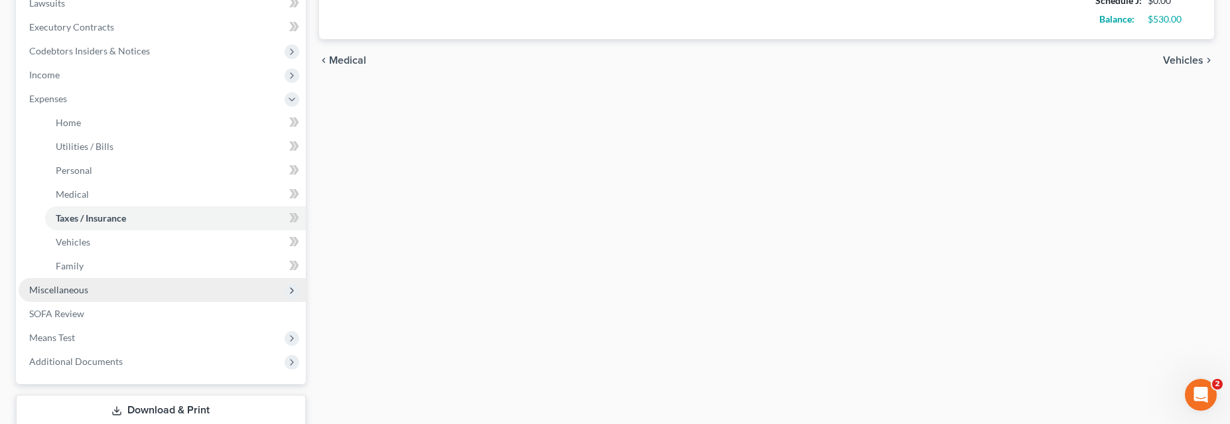
click at [78, 284] on span "Miscellaneous" at bounding box center [58, 289] width 59 height 11
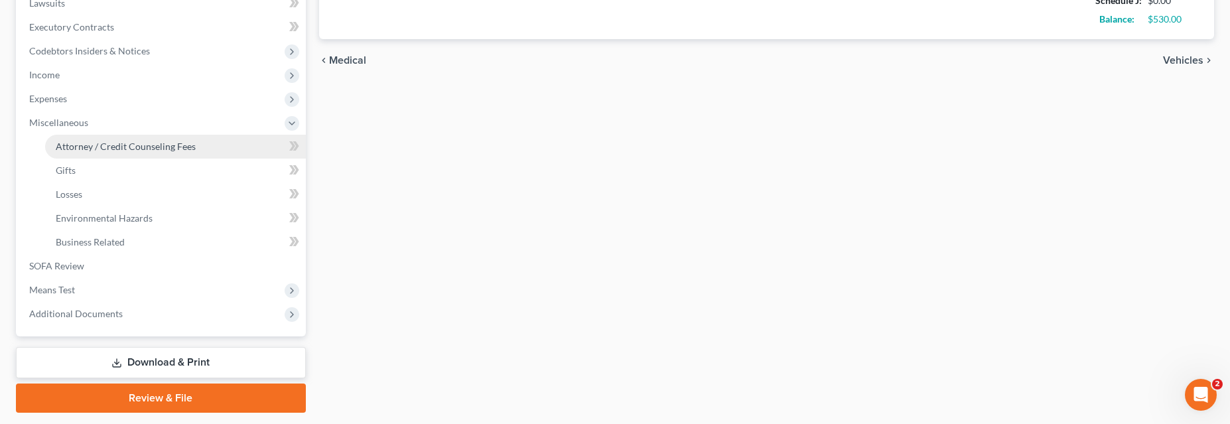
click at [113, 145] on span "Attorney / Credit Counseling Fees" at bounding box center [126, 146] width 140 height 11
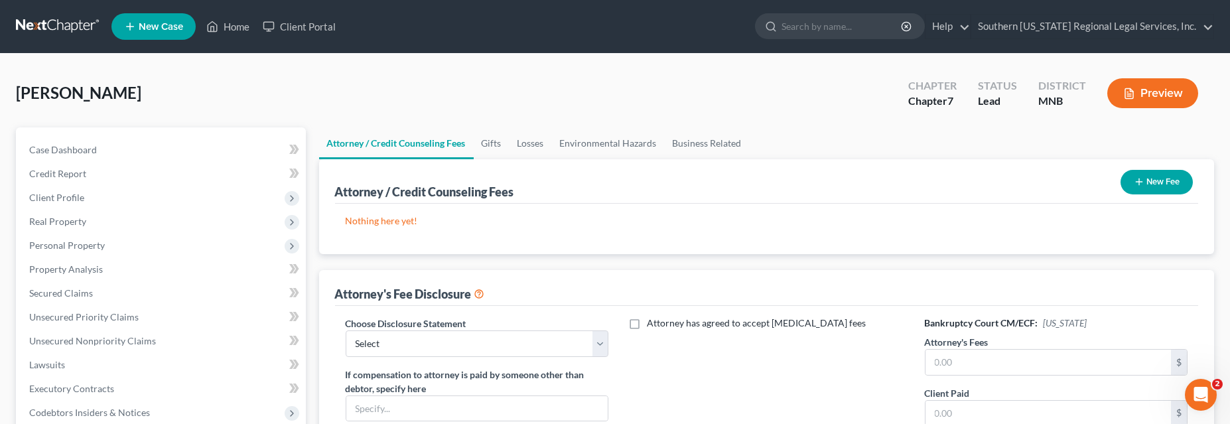
click at [1157, 174] on button "New Fee" at bounding box center [1157, 182] width 72 height 25
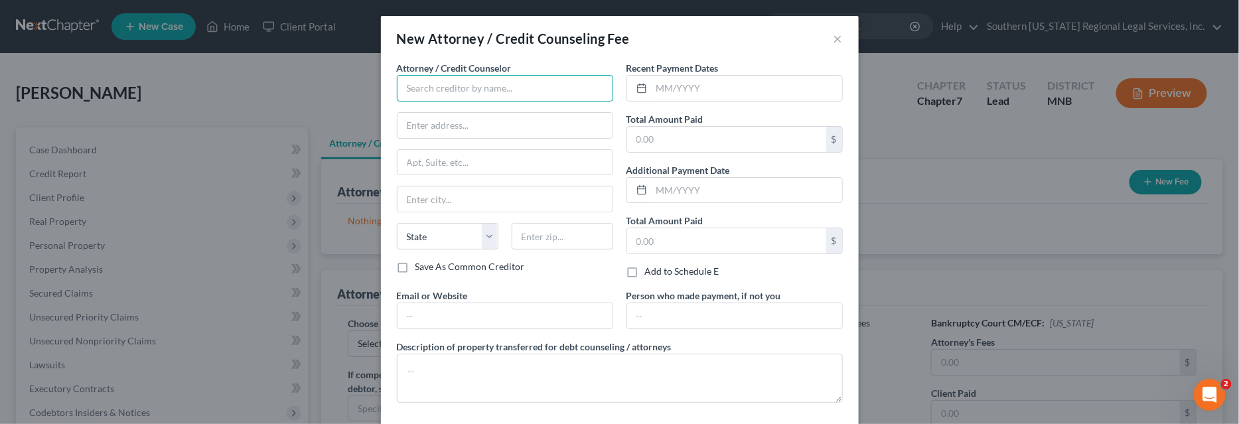
click at [435, 86] on input "text" at bounding box center [505, 88] width 216 height 27
type input "InCharge Debt Solutions"
click at [435, 127] on input "text" at bounding box center [504, 125] width 215 height 25
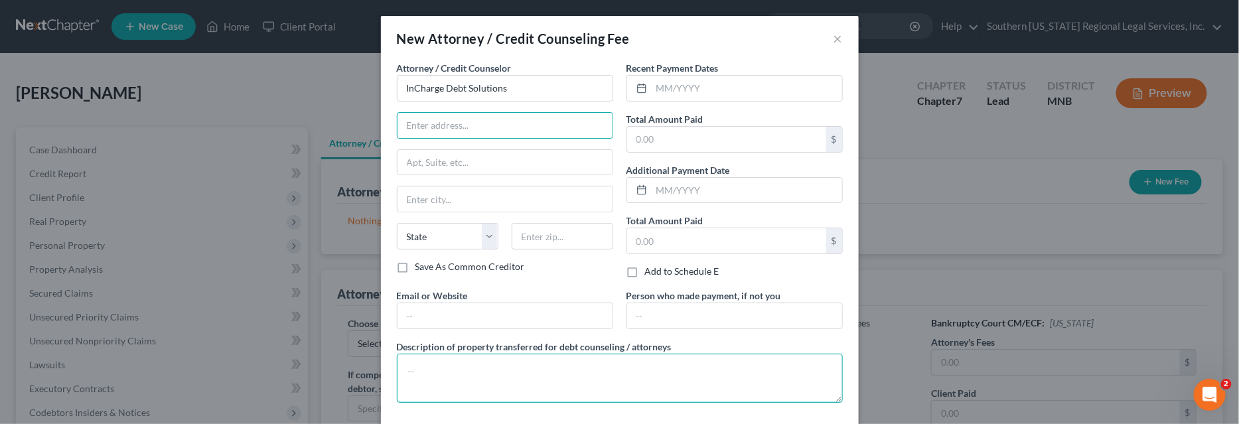
click at [744, 387] on textarea at bounding box center [620, 378] width 446 height 49
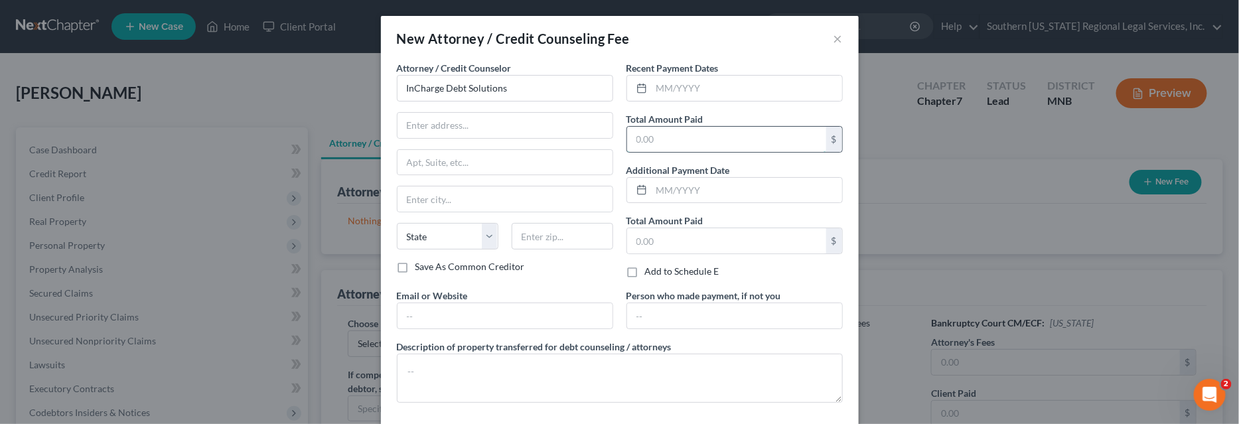
click at [658, 130] on input "text" at bounding box center [726, 139] width 199 height 25
click at [833, 37] on button "×" at bounding box center [837, 39] width 9 height 16
